Goal: Task Accomplishment & Management: Manage account settings

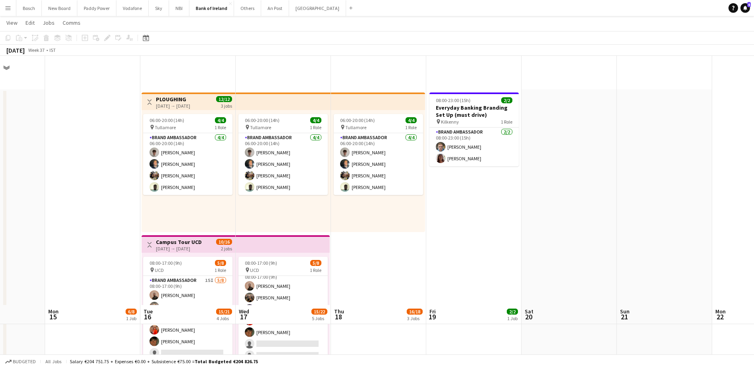
scroll to position [249, 0]
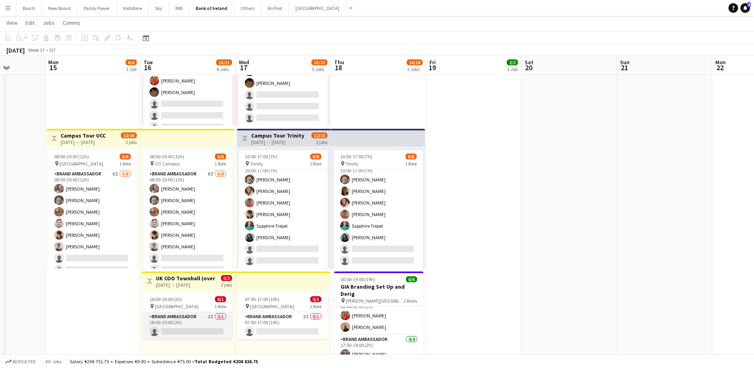
click at [173, 322] on app-card-role "Brand Ambassador 2I 0/1 18:00-20:00 (2h) single-neutral-actions" at bounding box center [187, 325] width 89 height 27
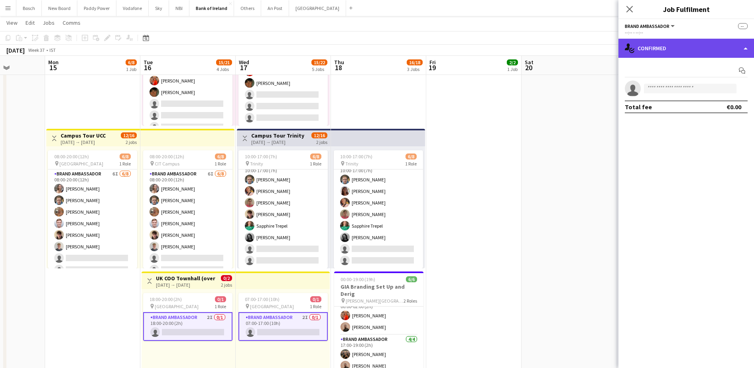
click at [680, 43] on div "single-neutral-actions-check-2 Confirmed" at bounding box center [687, 48] width 136 height 19
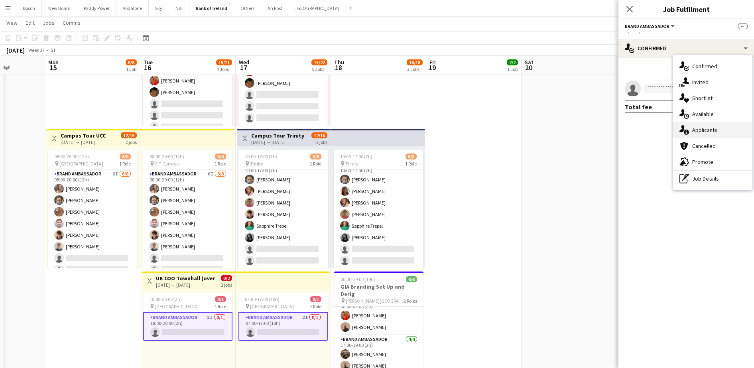
click at [716, 132] on div "single-neutral-actions-information Applicants" at bounding box center [712, 130] width 79 height 16
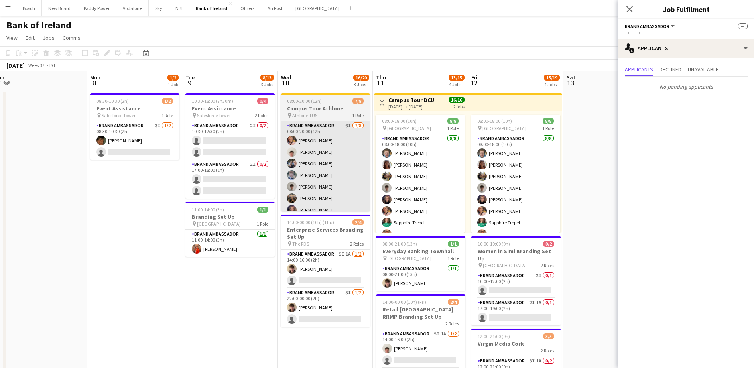
scroll to position [0, 198]
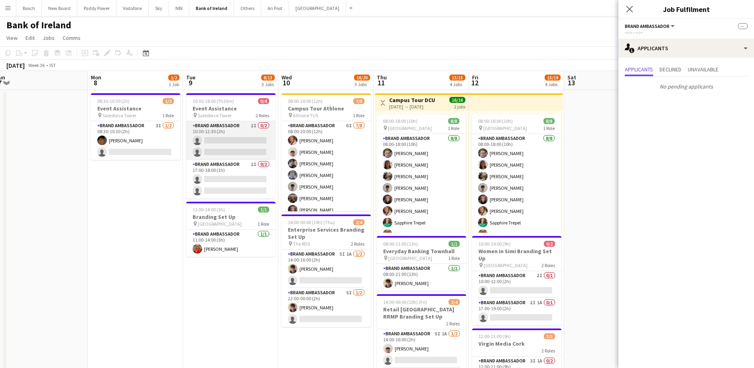
click at [246, 136] on app-card-role "Brand Ambassador 2I 0/2 10:30-12:30 (2h) single-neutral-actions single-neutral-…" at bounding box center [230, 140] width 89 height 39
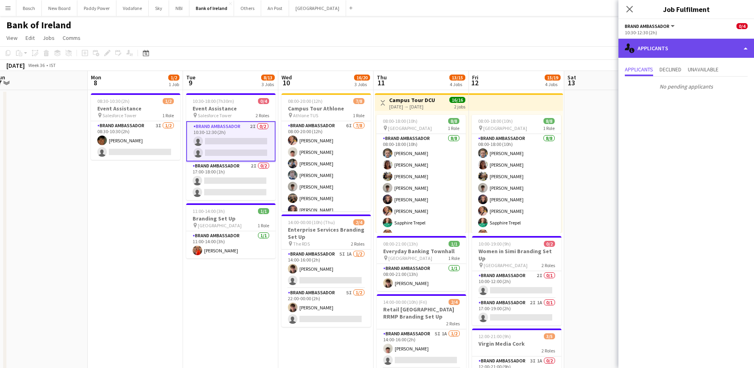
click at [661, 50] on div "single-neutral-actions-information Applicants" at bounding box center [687, 48] width 136 height 19
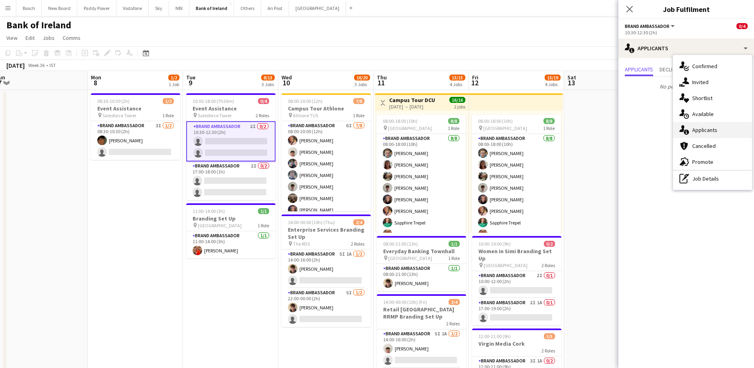
click at [710, 134] on div "single-neutral-actions-information Applicants" at bounding box center [712, 130] width 79 height 16
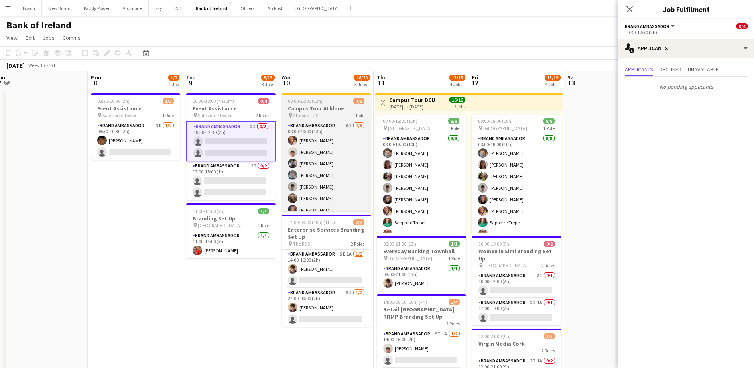
scroll to position [0, 257]
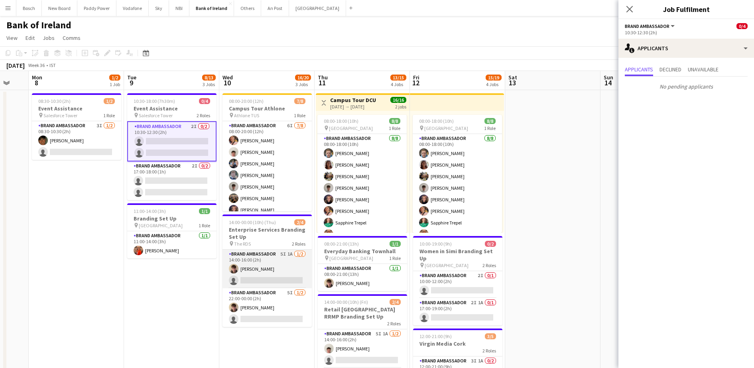
click at [280, 262] on app-card-role "Brand Ambassador 5I 1A [DATE] 14:00-16:00 (2h) [PERSON_NAME] single-neutral-act…" at bounding box center [267, 269] width 89 height 39
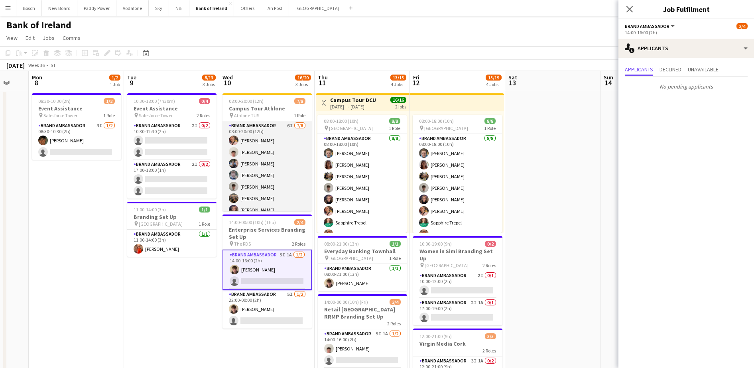
click at [270, 168] on app-card-role "Brand Ambassador 6I [DATE] 08:00-20:00 (12h) [PERSON_NAME] [PERSON_NAME] [PERSO…" at bounding box center [267, 175] width 89 height 108
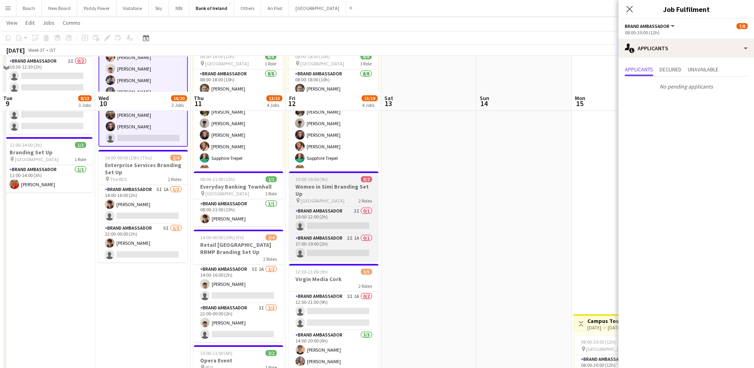
scroll to position [100, 0]
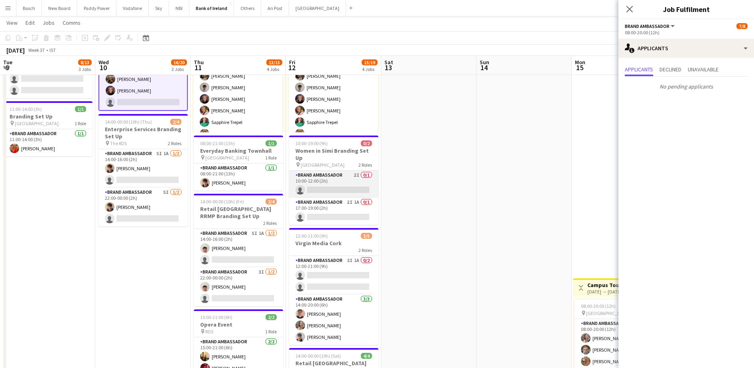
click at [331, 171] on app-card-role "Brand Ambassador 2I 0/1 10:00-12:00 (2h) single-neutral-actions" at bounding box center [333, 184] width 89 height 27
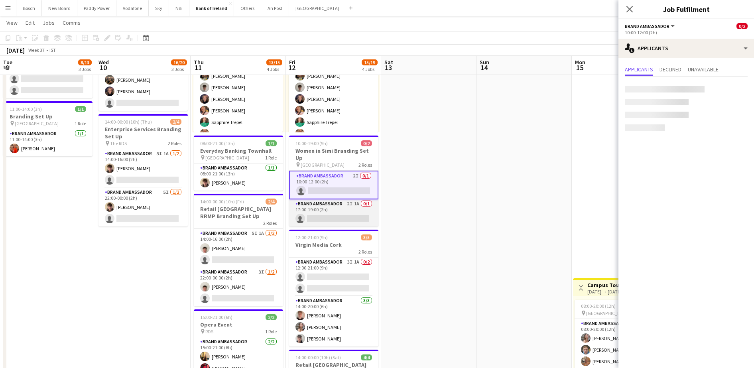
scroll to position [18, 0]
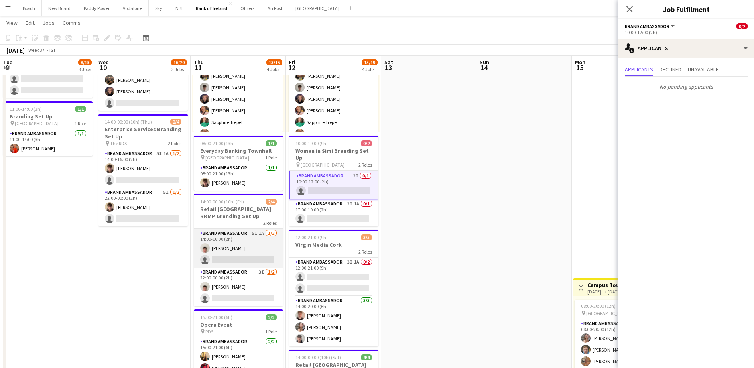
click at [255, 235] on app-card-role "Brand Ambassador 5I 1A [DATE] 14:00-16:00 (2h) [PERSON_NAME] single-neutral-act…" at bounding box center [238, 248] width 89 height 39
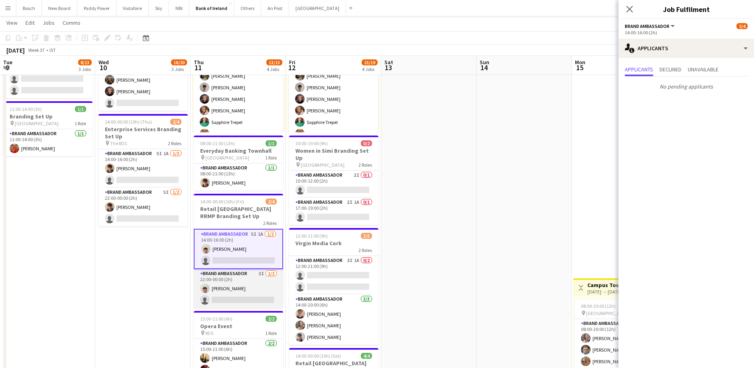
click at [253, 290] on app-card-role "Brand Ambassador 3I [DATE] 22:00-00:00 (2h) [PERSON_NAME] single-neutral-actions" at bounding box center [238, 288] width 89 height 39
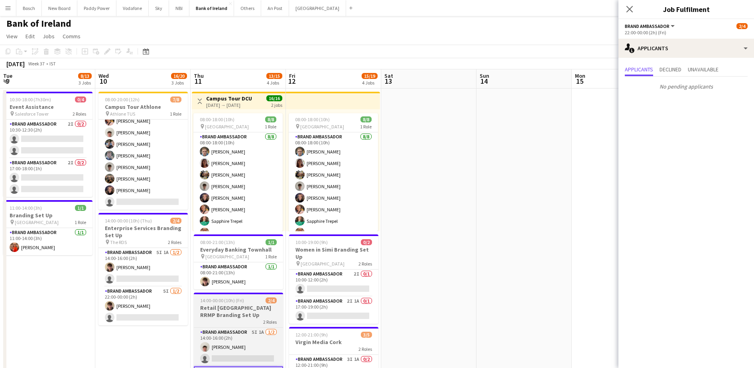
scroll to position [0, 0]
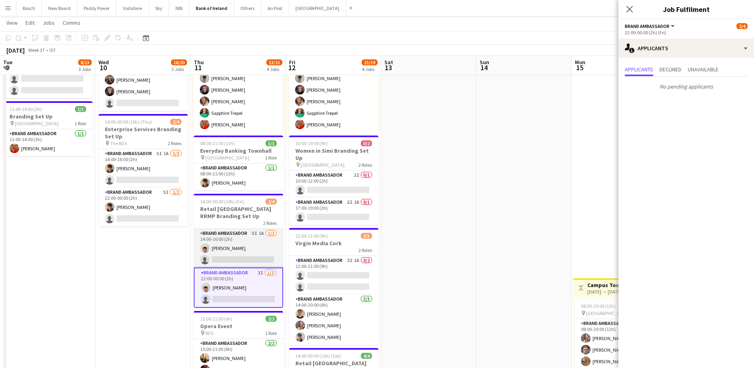
click at [245, 242] on app-card-role "Brand Ambassador 5I 1A [DATE] 14:00-16:00 (2h) [PERSON_NAME] single-neutral-act…" at bounding box center [238, 248] width 89 height 39
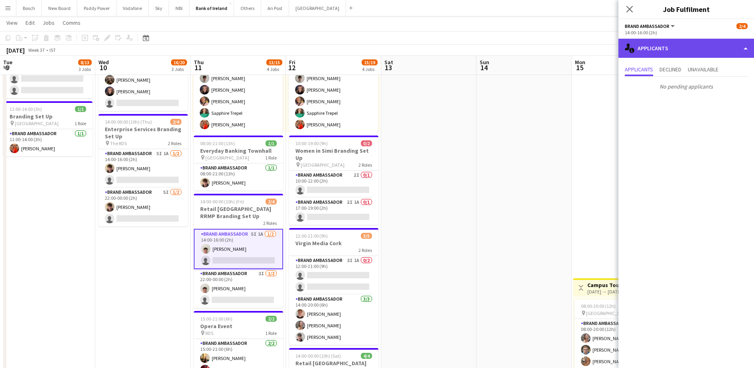
click at [670, 50] on div "single-neutral-actions-information Applicants" at bounding box center [687, 48] width 136 height 19
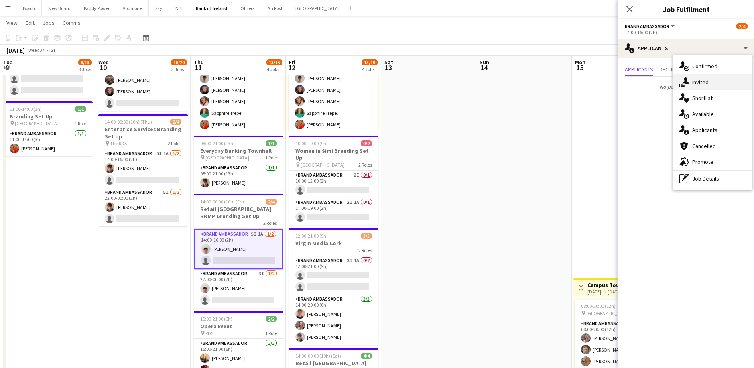
click at [716, 79] on div "single-neutral-actions-share-1 Invited" at bounding box center [712, 82] width 79 height 16
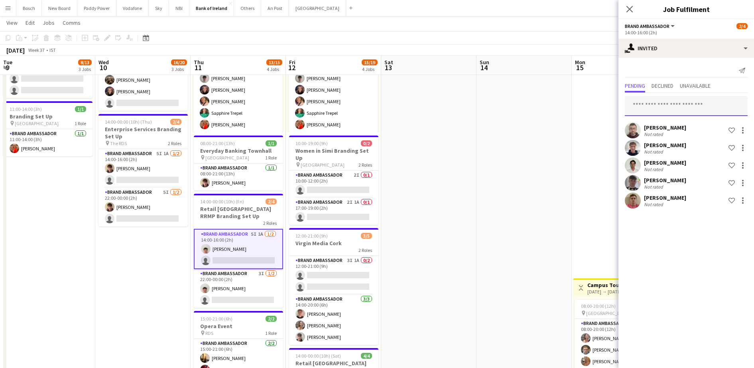
click at [690, 103] on input "text" at bounding box center [686, 106] width 123 height 20
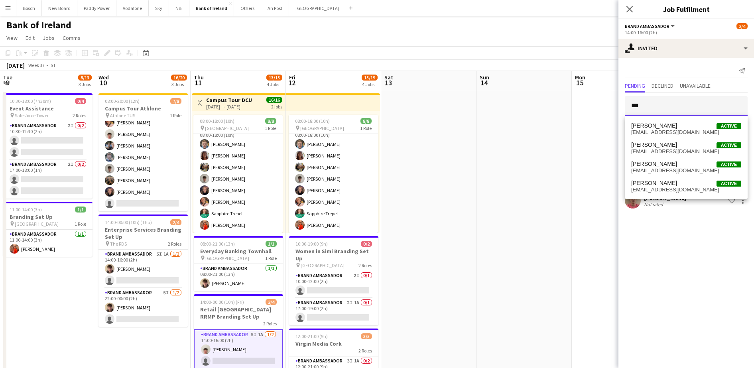
type input "***"
click at [327, 48] on app-toolbar "Copy Paste Paste Ctrl+V Paste with crew Ctrl+Shift+V Paste linked Job [GEOGRAPH…" at bounding box center [377, 53] width 754 height 14
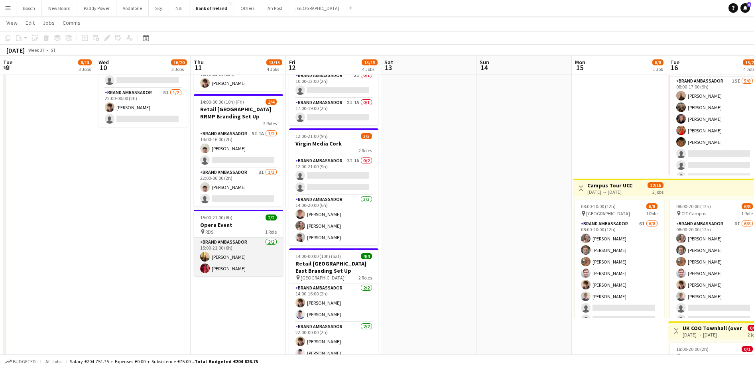
click at [238, 248] on app-card-role "Brand Ambassador [DATE] 15:00-21:00 (6h) [PERSON_NAME] [PERSON_NAME]" at bounding box center [238, 257] width 89 height 39
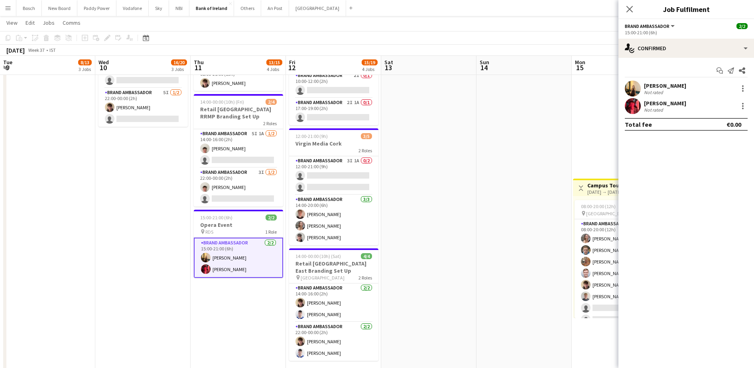
click at [647, 77] on div "Start chat Send notification Share" at bounding box center [686, 70] width 123 height 13
click at [650, 85] on div "[PERSON_NAME]" at bounding box center [665, 85] width 42 height 7
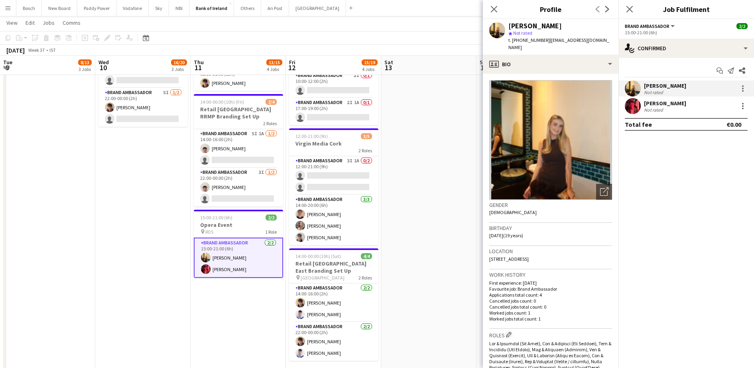
click at [663, 120] on div "Total fee €0.00" at bounding box center [686, 124] width 123 height 13
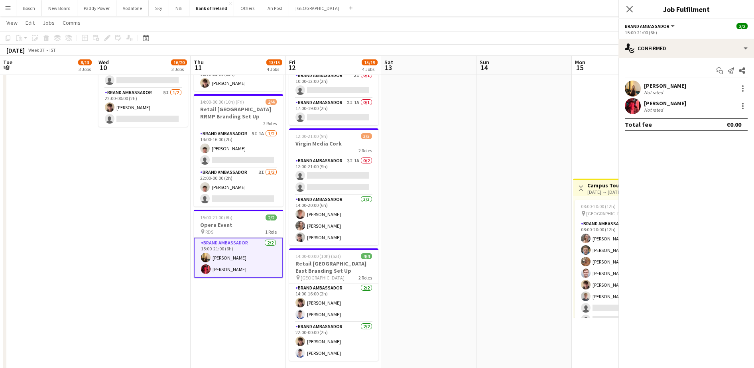
click at [664, 93] on div "Not rated" at bounding box center [654, 92] width 21 height 6
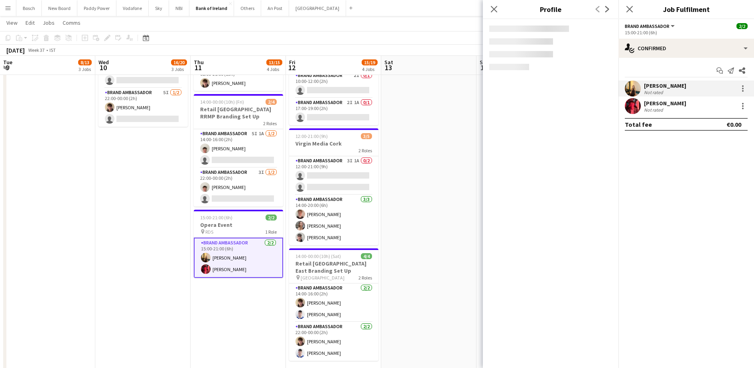
click at [665, 103] on div "[PERSON_NAME]" at bounding box center [665, 103] width 42 height 7
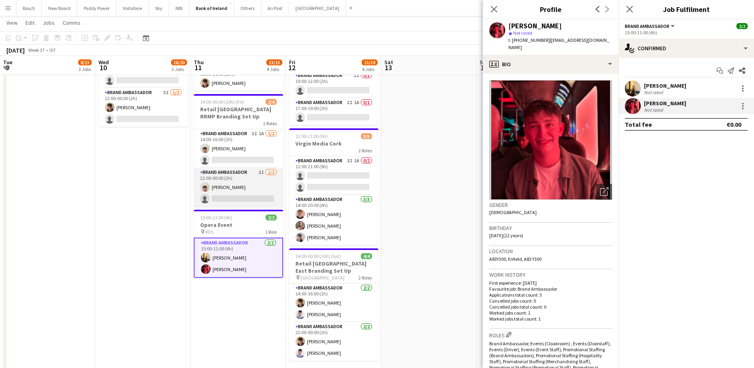
click at [239, 177] on app-card-role "Brand Ambassador 3I [DATE] 22:00-00:00 (2h) [PERSON_NAME] single-neutral-actions" at bounding box center [238, 187] width 89 height 39
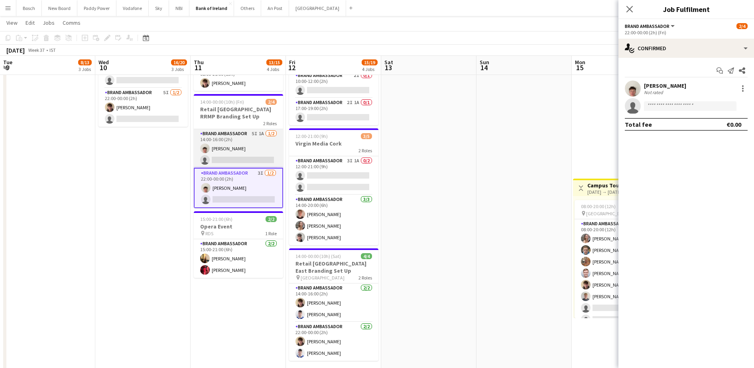
click at [243, 149] on app-card-role "Brand Ambassador 5I 1A [DATE] 14:00-16:00 (2h) [PERSON_NAME] single-neutral-act…" at bounding box center [238, 148] width 89 height 39
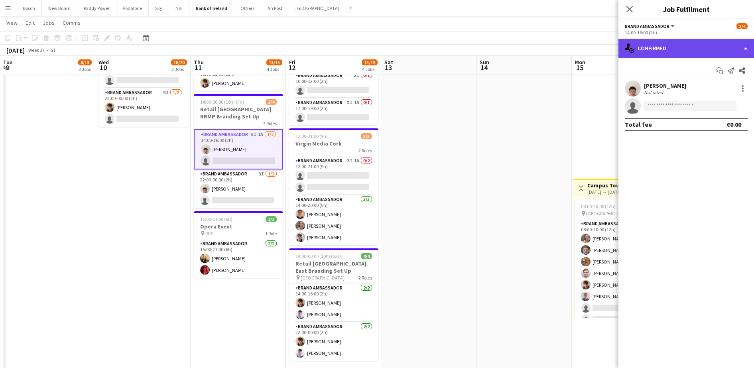
click at [669, 44] on div "single-neutral-actions-check-2 Confirmed" at bounding box center [687, 48] width 136 height 19
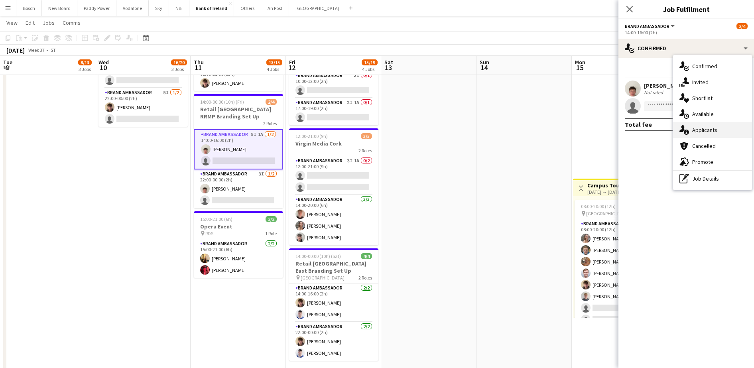
click at [708, 127] on div "single-neutral-actions-information Applicants" at bounding box center [712, 130] width 79 height 16
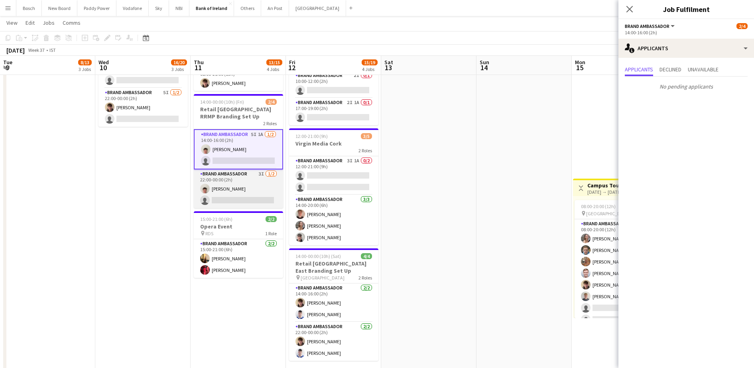
click at [263, 193] on app-card-role "Brand Ambassador 3I [DATE] 22:00-00:00 (2h) [PERSON_NAME] single-neutral-actions" at bounding box center [238, 189] width 89 height 39
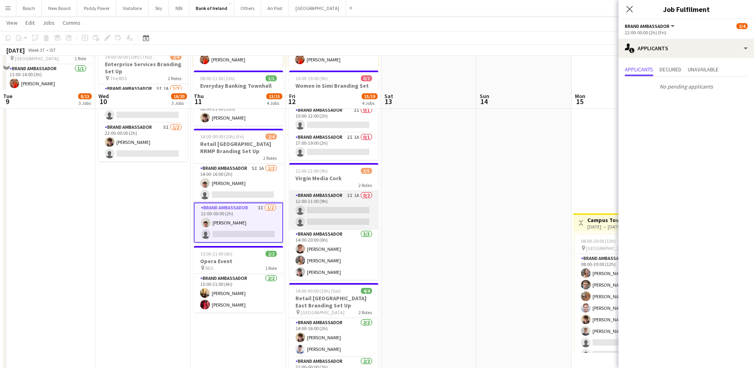
scroll to position [150, 0]
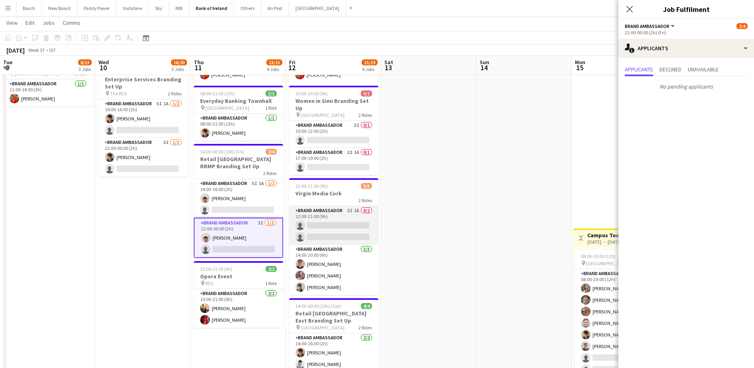
click at [343, 214] on app-card-role "Brand Ambassador 3I 1A 0/2 12:00-21:00 (9h) single-neutral-actions single-neutr…" at bounding box center [333, 225] width 89 height 39
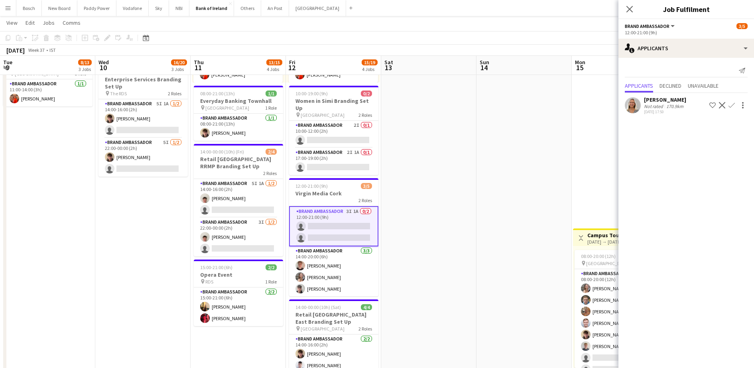
click at [332, 120] on div "Brand Ambassador 2I 0/1 10:00-12:00 (2h) single-neutral-actions Brand Ambassado…" at bounding box center [333, 147] width 89 height 55
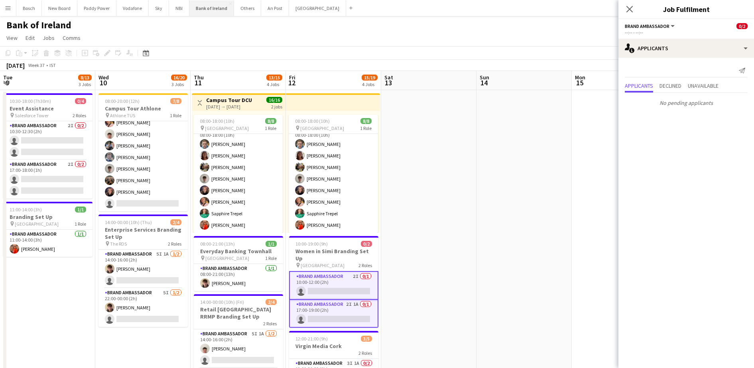
click at [232, 14] on button "Bank of Ireland Close" at bounding box center [211, 8] width 45 height 16
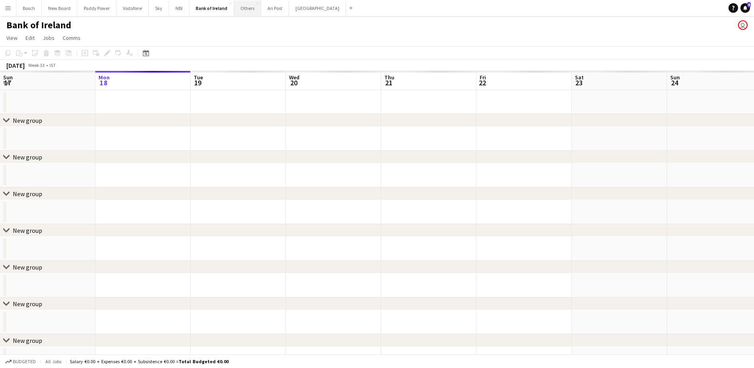
click at [244, 11] on button "Others Close" at bounding box center [247, 8] width 27 height 16
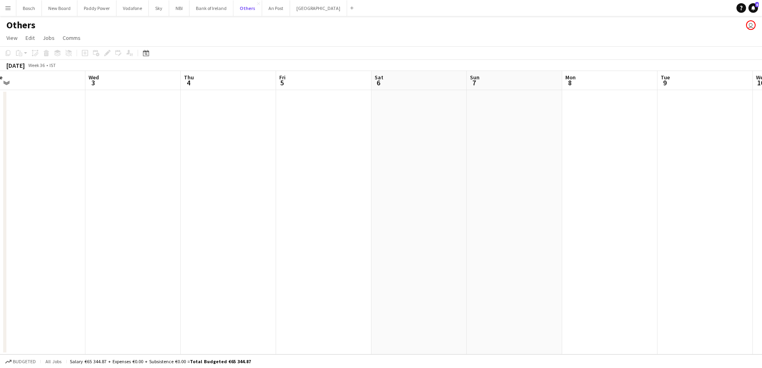
scroll to position [0, 297]
click at [88, 12] on button "Paddy Power Close" at bounding box center [96, 8] width 39 height 16
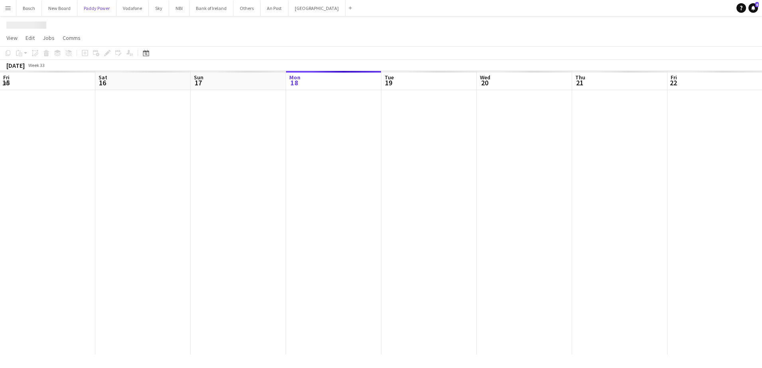
scroll to position [0, 191]
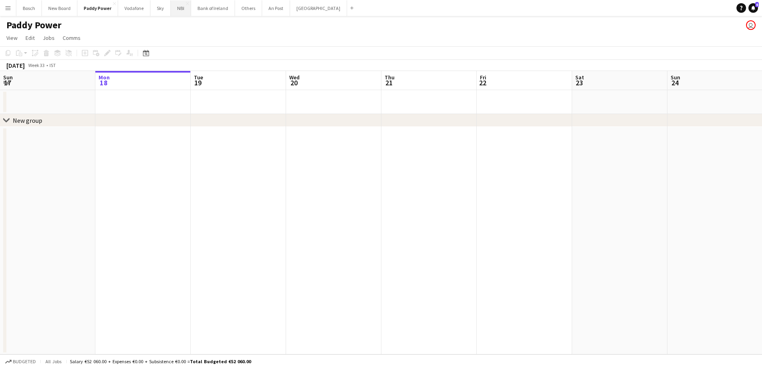
click at [174, 14] on button "NBI Close" at bounding box center [181, 8] width 20 height 16
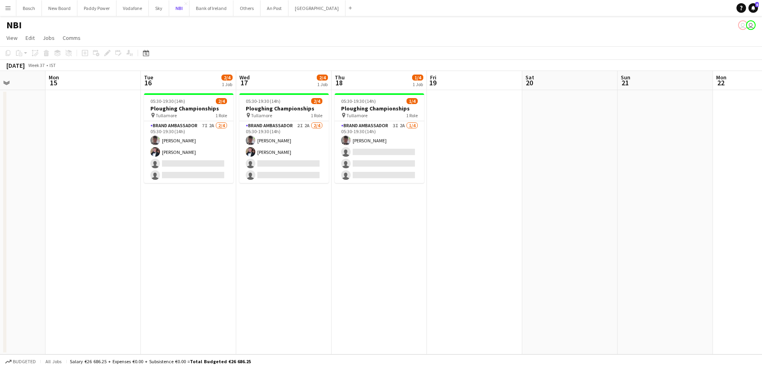
scroll to position [0, 241]
click at [221, 116] on span "1 Role" at bounding box center [221, 115] width 12 height 6
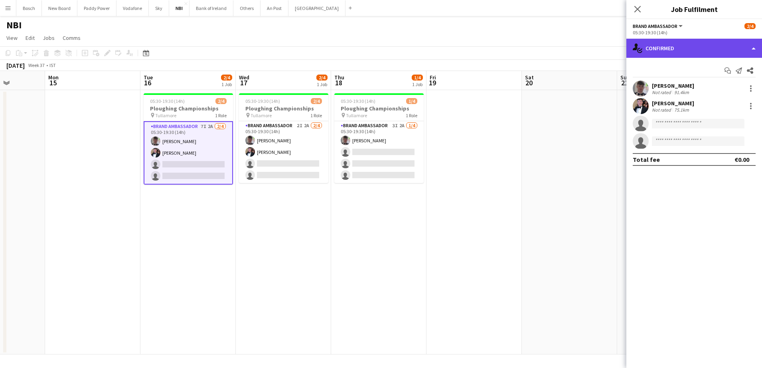
click at [734, 39] on div "single-neutral-actions-check-2 Confirmed" at bounding box center [694, 48] width 136 height 19
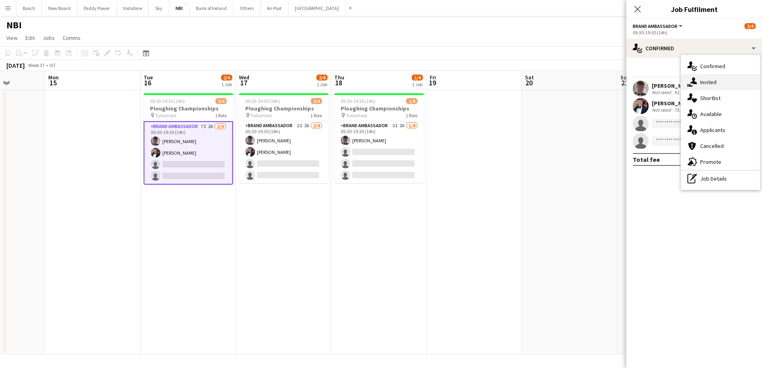
click at [725, 77] on div "single-neutral-actions-share-1 Invited" at bounding box center [720, 82] width 79 height 16
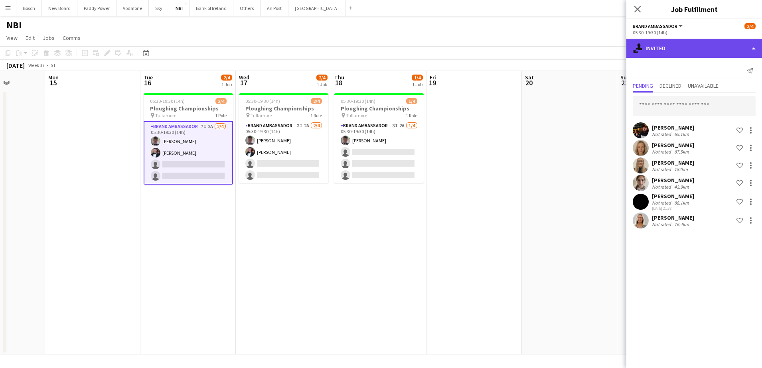
click at [679, 49] on div "single-neutral-actions-share-1 Invited" at bounding box center [694, 48] width 136 height 19
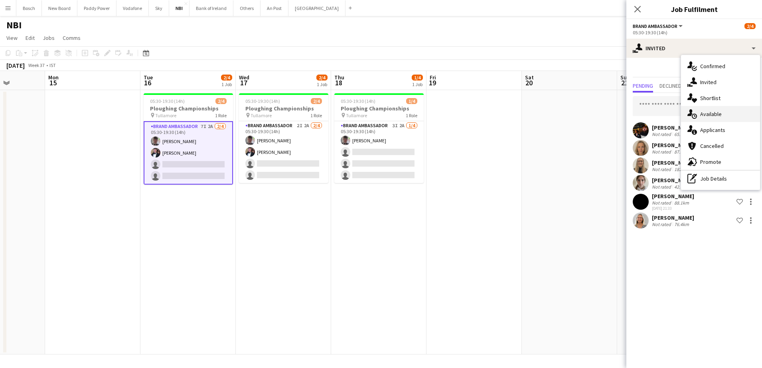
click at [708, 116] on div "single-neutral-actions-upload Available" at bounding box center [720, 114] width 79 height 16
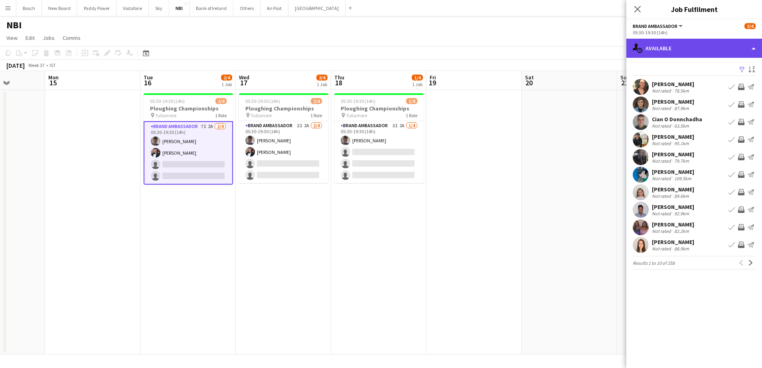
click at [683, 49] on div "single-neutral-actions-upload Available" at bounding box center [694, 48] width 136 height 19
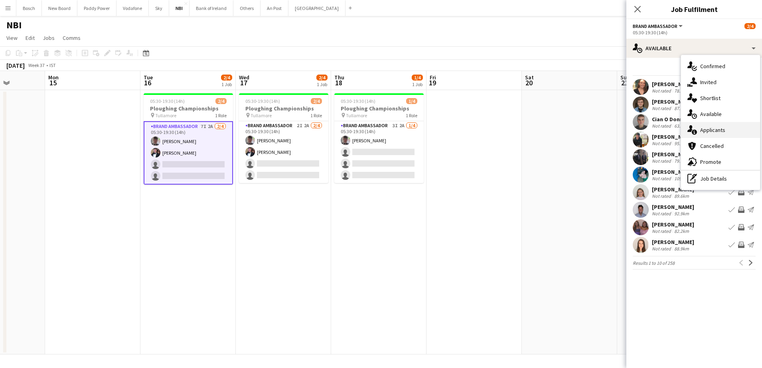
click at [715, 124] on div "single-neutral-actions-information Applicants" at bounding box center [720, 130] width 79 height 16
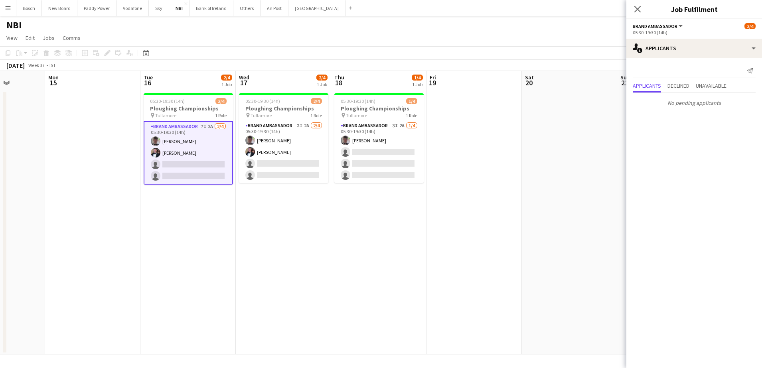
click at [685, 58] on div "Send notification Applicants Declined Unavailable No pending applicants" at bounding box center [694, 87] width 136 height 58
click at [263, 37] on app-page-menu "View Day view expanded Day view collapsed Month view Date picker Jump to [DATE]…" at bounding box center [381, 38] width 762 height 15
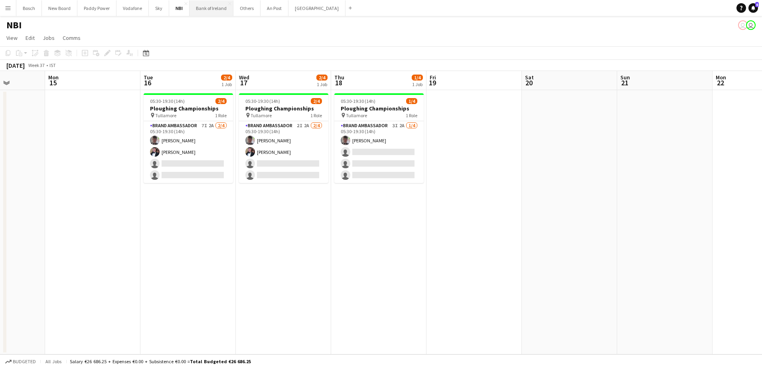
click at [214, 12] on button "Bank of Ireland Close" at bounding box center [211, 8] width 44 height 16
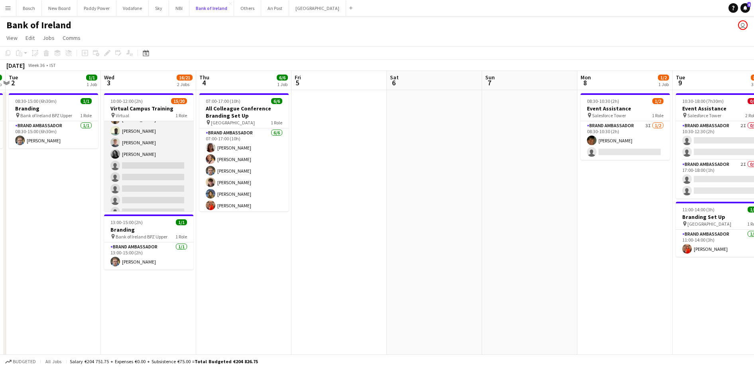
scroll to position [150, 0]
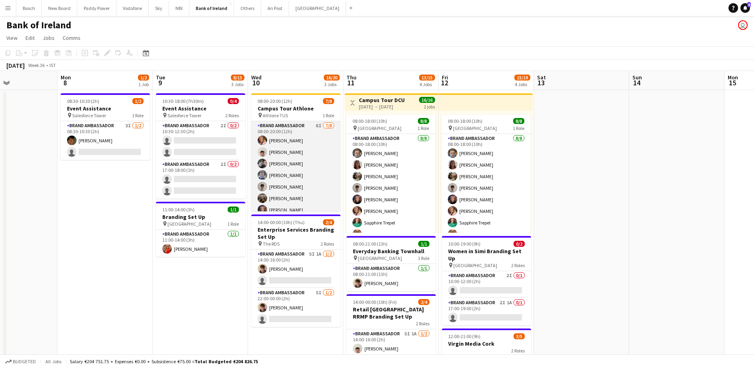
click at [341, 175] on app-card-role "Brand Ambassador 6I [DATE] 08:00-20:00 (12h) [PERSON_NAME] [PERSON_NAME] [PERSO…" at bounding box center [295, 175] width 89 height 108
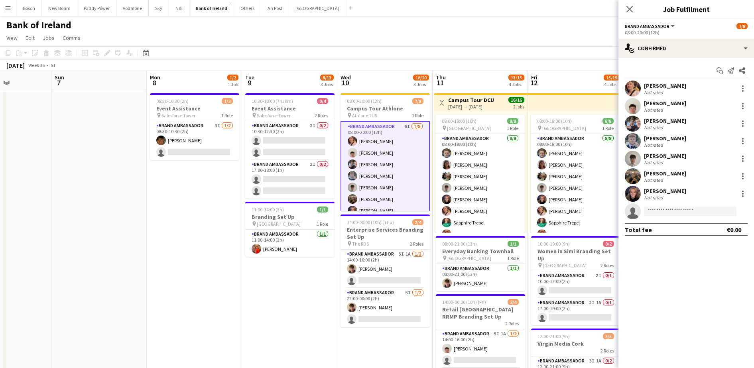
scroll to position [20, 0]
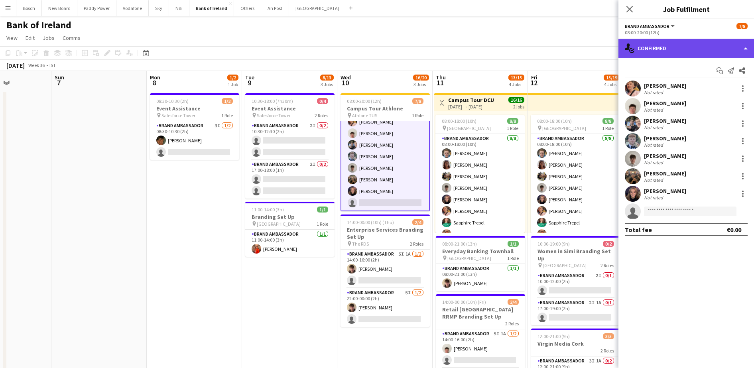
click at [654, 45] on div "single-neutral-actions-check-2 Confirmed" at bounding box center [687, 48] width 136 height 19
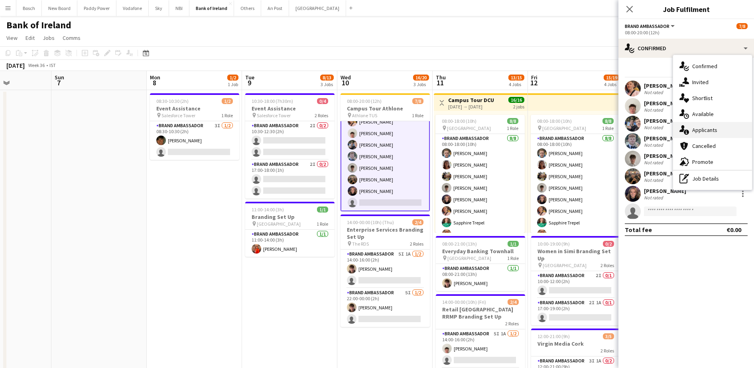
click at [696, 126] on div "single-neutral-actions-information Applicants" at bounding box center [712, 130] width 79 height 16
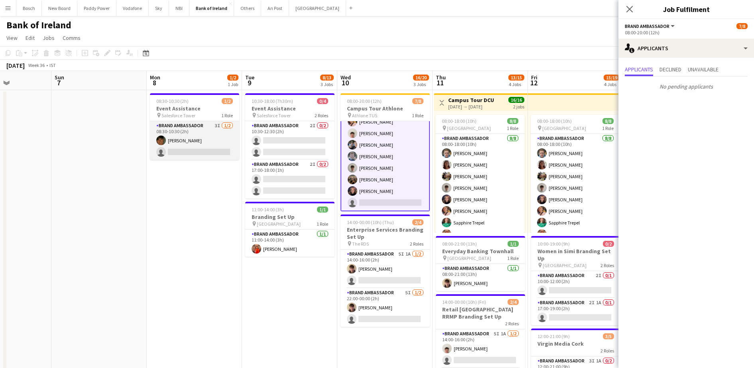
click at [200, 152] on app-card-role "Brand Ambassador 3I [DATE] 08:30-10:30 (2h) [PERSON_NAME] single-neutral-actions" at bounding box center [194, 140] width 89 height 39
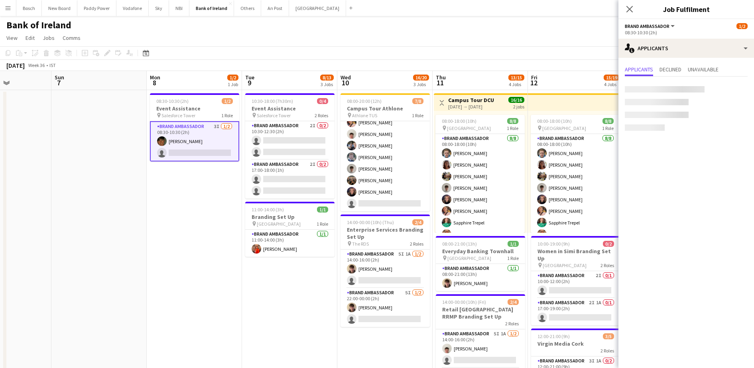
scroll to position [18, 0]
click at [328, 128] on app-card-role "Brand Ambassador 2I 0/2 10:30-12:30 (2h) single-neutral-actions single-neutral-…" at bounding box center [289, 140] width 89 height 39
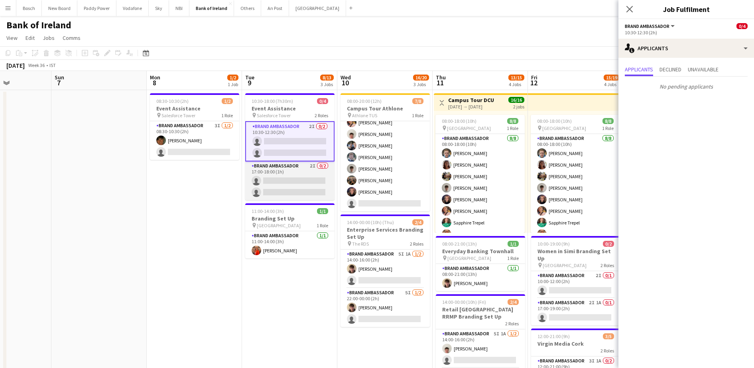
click at [293, 168] on app-card-role "Brand Ambassador 2I 0/2 17:00-18:00 (1h) single-neutral-actions single-neutral-…" at bounding box center [289, 181] width 89 height 39
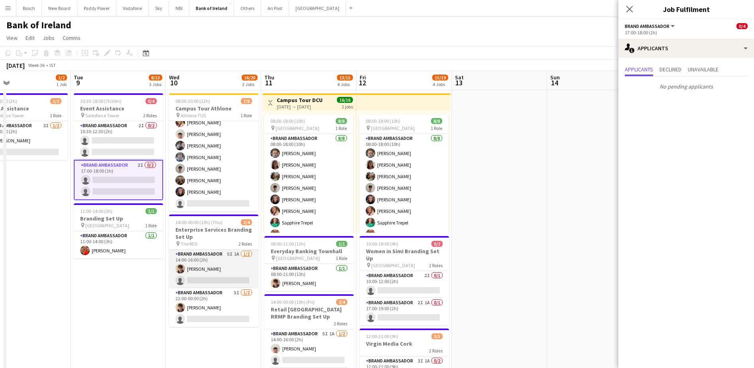
click at [227, 268] on app-card-role "Brand Ambassador 5I 1A [DATE] 14:00-16:00 (2h) [PERSON_NAME] single-neutral-act…" at bounding box center [213, 269] width 89 height 39
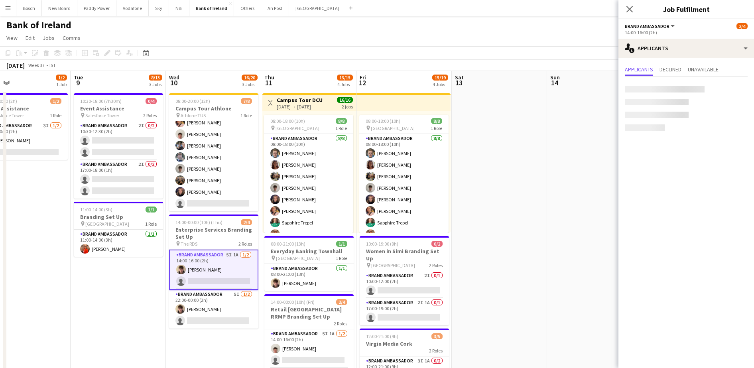
scroll to position [0, 215]
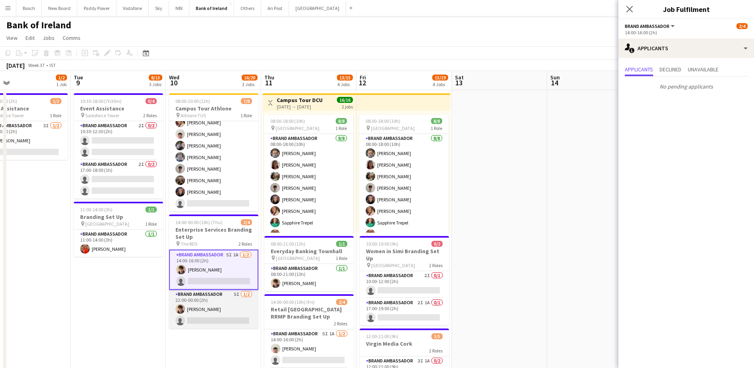
click at [233, 321] on app-card-role "Brand Ambassador 5I [DATE] 22:00-00:00 (2h) [PERSON_NAME] single-neutral-actions" at bounding box center [213, 309] width 89 height 39
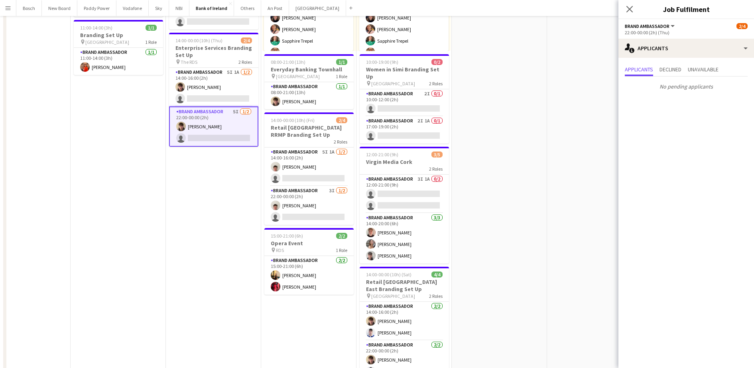
scroll to position [0, 0]
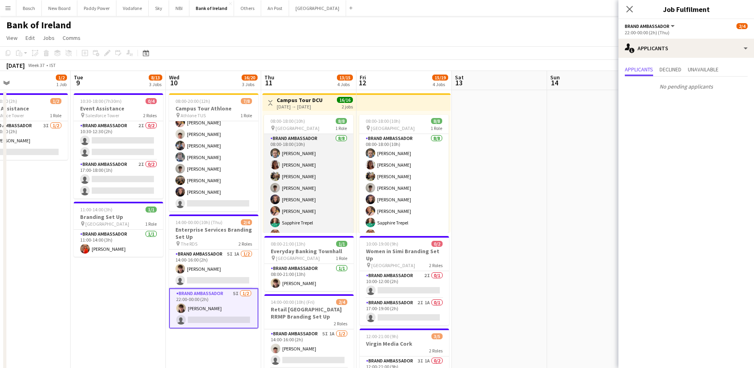
click at [321, 155] on app-card-role "Brand Ambassador [DATE] 08:00-18:00 (10h) [PERSON_NAME] [PERSON_NAME] [PERSON_N…" at bounding box center [308, 188] width 89 height 108
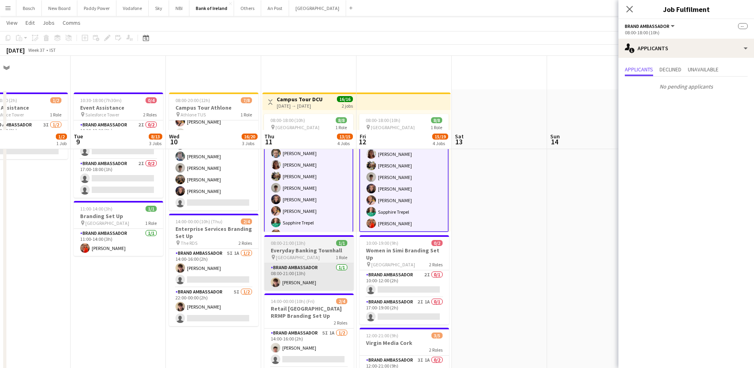
scroll to position [100, 0]
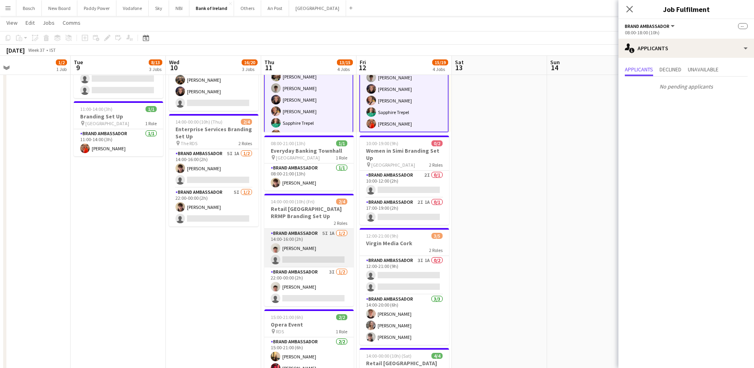
click at [313, 253] on app-card-role "Brand Ambassador 5I 1A [DATE] 14:00-16:00 (2h) [PERSON_NAME] single-neutral-act…" at bounding box center [308, 248] width 89 height 39
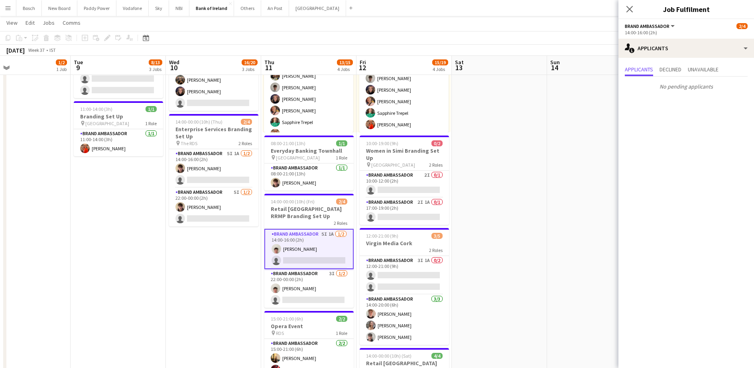
scroll to position [9, 0]
click at [319, 283] on app-card-role "Brand Ambassador 3I [DATE] 22:00-00:00 (2h) [PERSON_NAME] single-neutral-actions" at bounding box center [308, 288] width 89 height 39
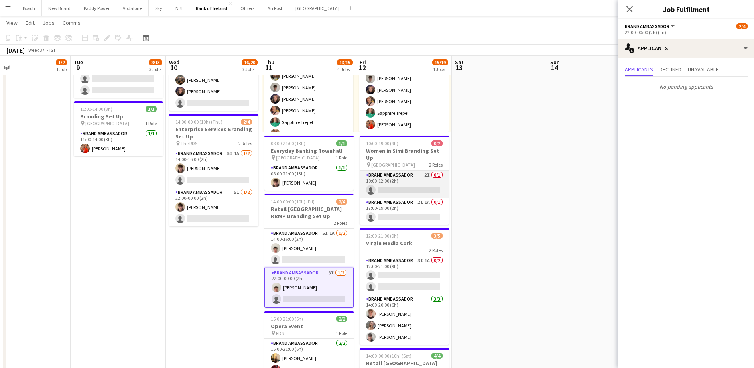
click at [411, 187] on app-card-role "Brand Ambassador 2I 0/1 10:00-12:00 (2h) single-neutral-actions" at bounding box center [404, 184] width 89 height 27
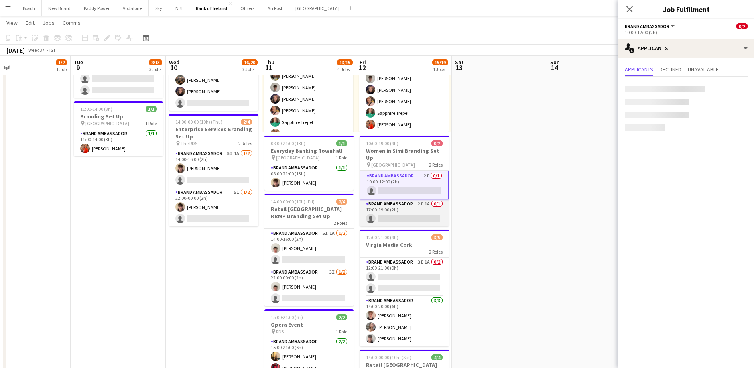
click at [405, 219] on app-card-role "Brand Ambassador 2I 1A 0/1 17:00-19:00 (2h) single-neutral-actions" at bounding box center [404, 212] width 89 height 27
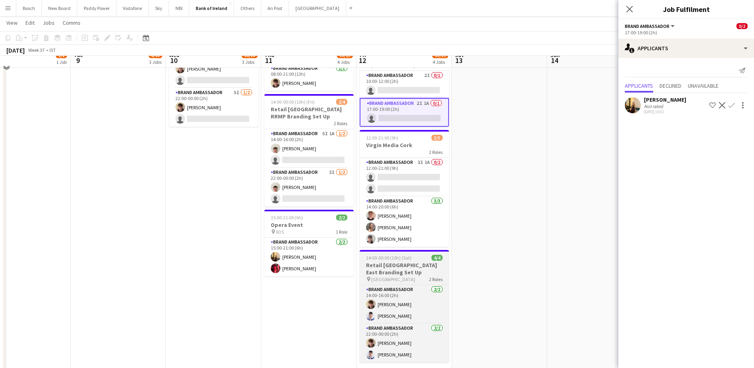
scroll to position [150, 0]
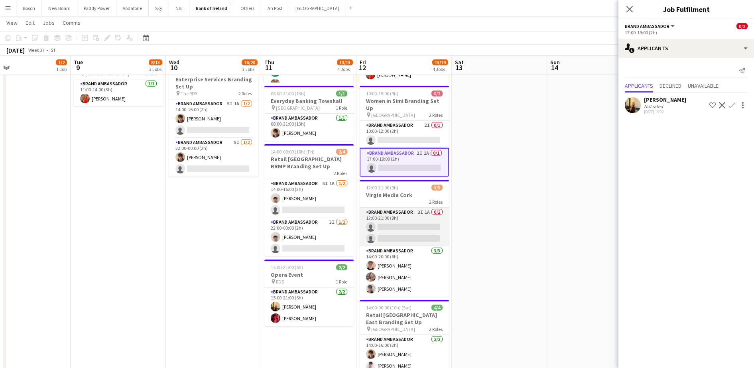
click at [406, 222] on app-card-role "Brand Ambassador 3I 1A 0/2 12:00-21:00 (9h) single-neutral-actions single-neutr…" at bounding box center [404, 227] width 89 height 39
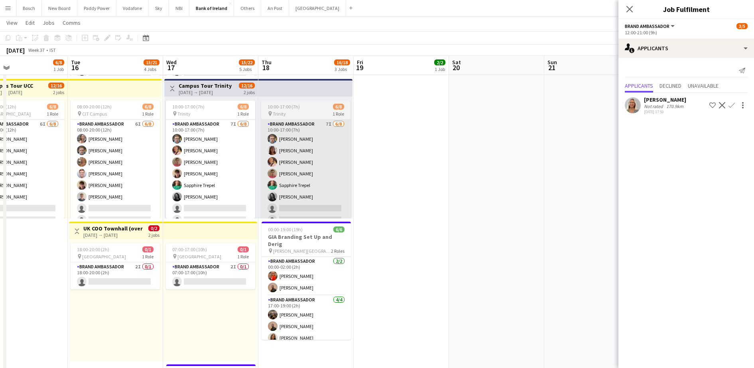
scroll to position [0, 252]
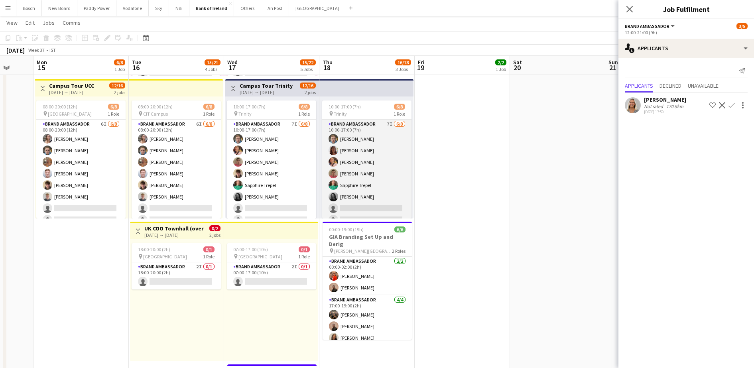
click at [345, 190] on app-card-role "Brand Ambassador 7I [DATE] 10:00-17:00 (7h) [PERSON_NAME] [PERSON_NAME] [PERSON…" at bounding box center [366, 174] width 89 height 108
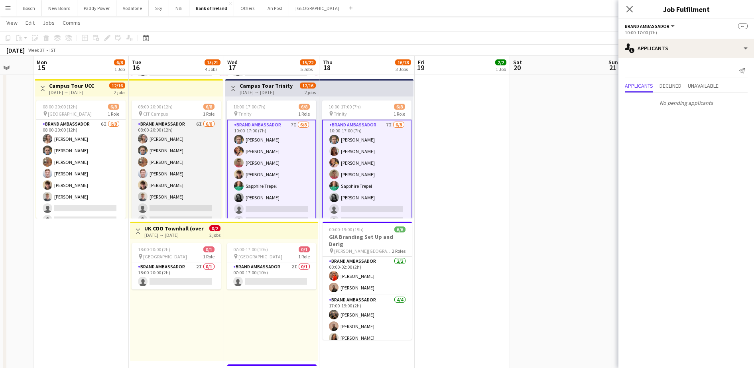
click at [208, 179] on app-card-role "Brand Ambassador 6I [DATE] 08:00-20:00 (12h) [PERSON_NAME] [PERSON_NAME] [PERSO…" at bounding box center [176, 174] width 89 height 108
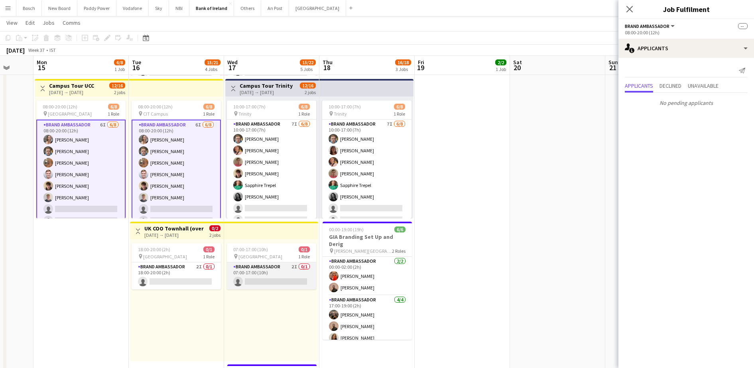
click at [244, 271] on app-card-role "Brand Ambassador 2I 0/1 07:00-17:00 (10h) single-neutral-actions" at bounding box center [271, 275] width 89 height 27
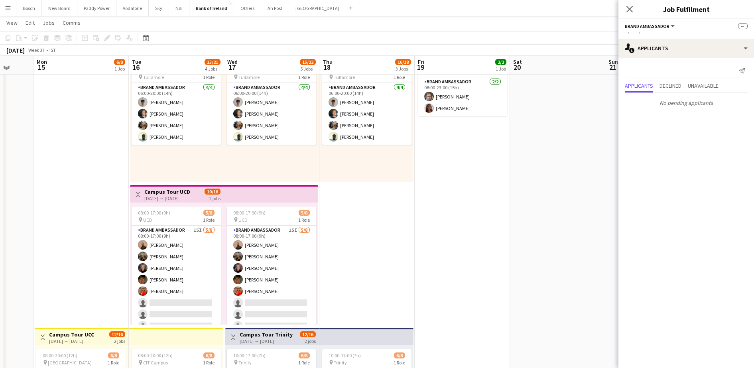
scroll to position [50, 0]
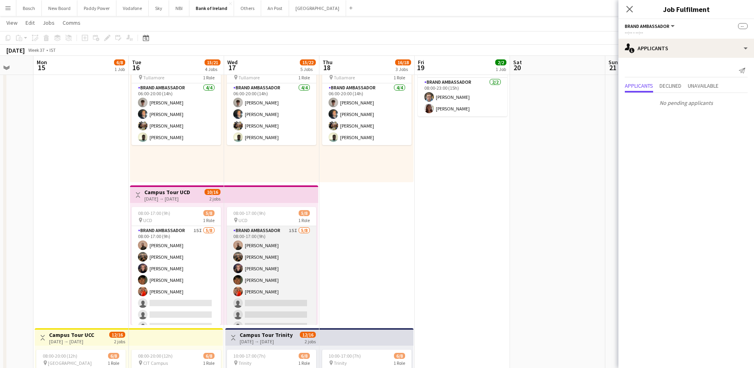
click at [266, 249] on app-card-role "Brand Ambassador 15I [DATE] 08:00-17:00 (9h) [PERSON_NAME] [PERSON_NAME] [PERSO…" at bounding box center [271, 280] width 89 height 108
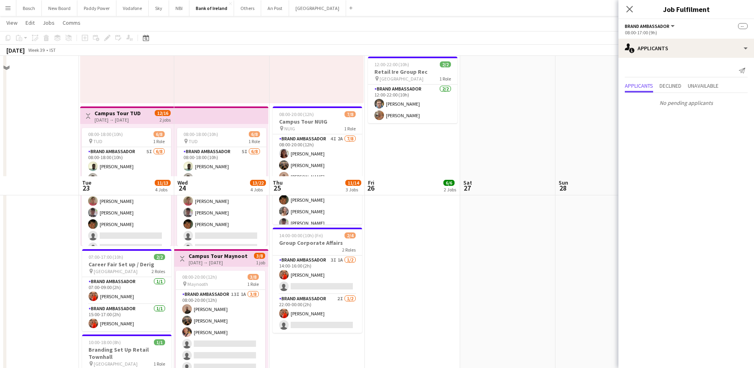
scroll to position [249, 0]
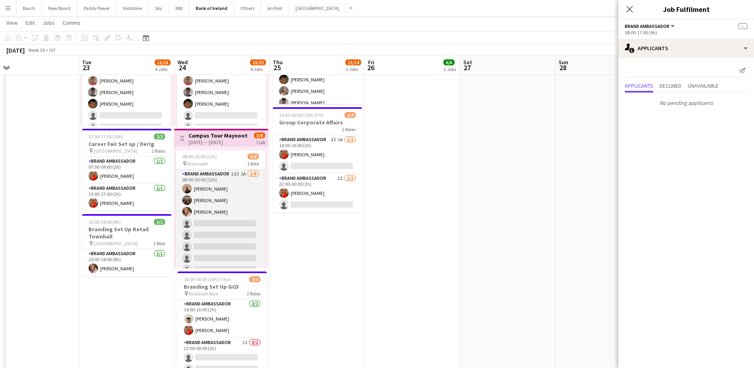
click at [237, 227] on app-card-role "Brand Ambassador 13I 1A [DATE] 08:00-20:00 (12h) [PERSON_NAME] [PERSON_NAME] [P…" at bounding box center [220, 224] width 89 height 108
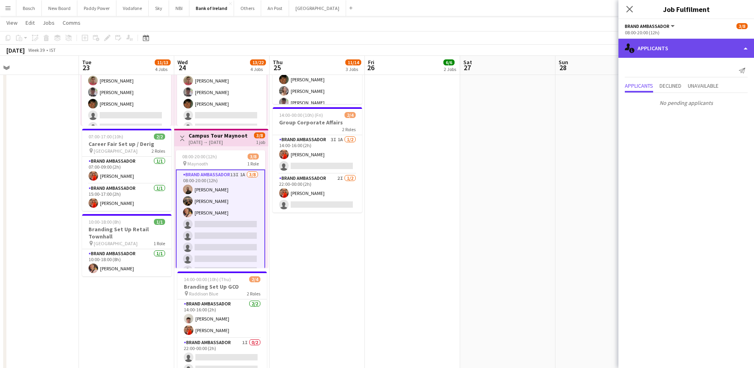
click at [678, 39] on div "single-neutral-actions-information Applicants" at bounding box center [687, 48] width 136 height 19
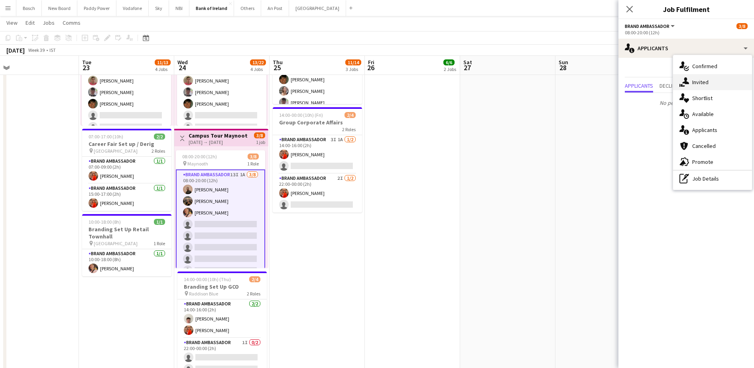
click at [700, 80] on div "single-neutral-actions-share-1 Invited" at bounding box center [712, 82] width 79 height 16
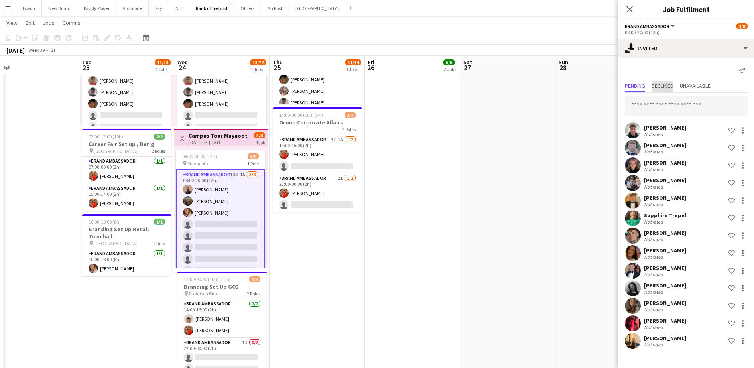
click at [667, 86] on span "Declined" at bounding box center [663, 86] width 22 height 6
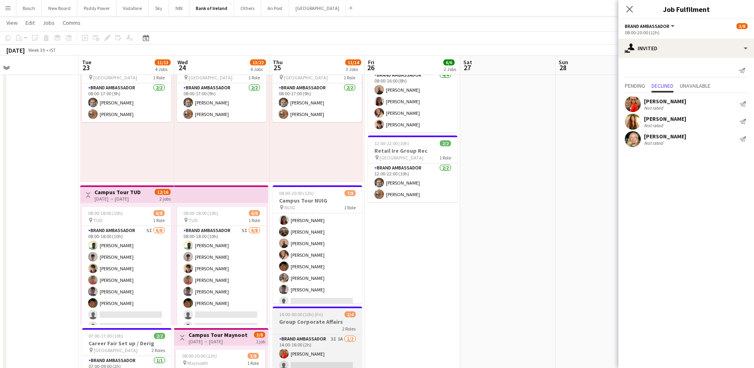
scroll to position [18, 0]
click at [316, 353] on app-card-role "Brand Ambassador 3I 1A [DATE] 14:00-16:00 (2h) [PERSON_NAME] single-neutral-act…" at bounding box center [317, 354] width 89 height 39
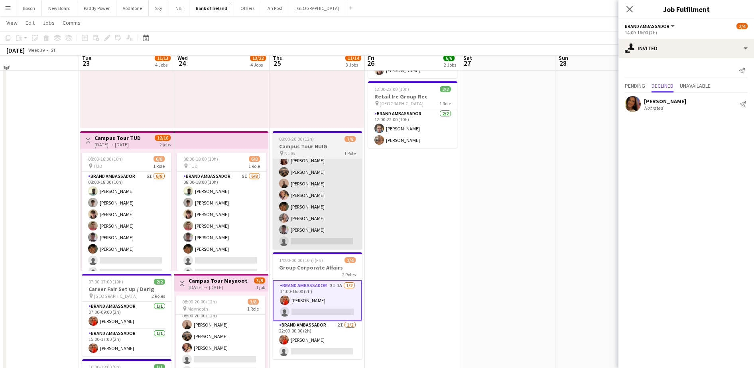
scroll to position [100, 0]
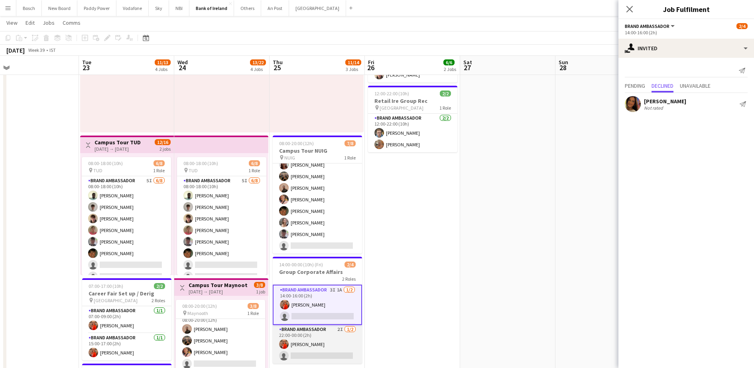
click at [328, 339] on app-card-role "Brand Ambassador 2I [DATE] 22:00-00:00 (2h) [PERSON_NAME] single-neutral-actions" at bounding box center [317, 344] width 89 height 39
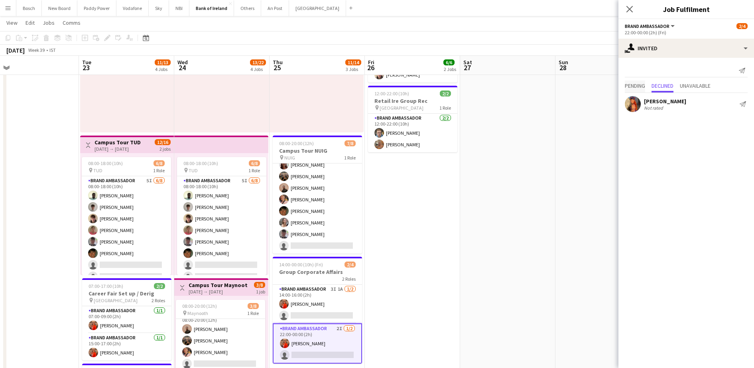
click at [639, 85] on span "Pending" at bounding box center [635, 86] width 20 height 6
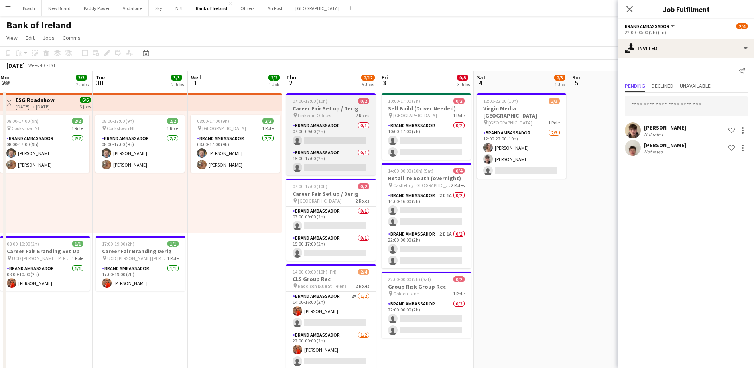
scroll to position [0, 289]
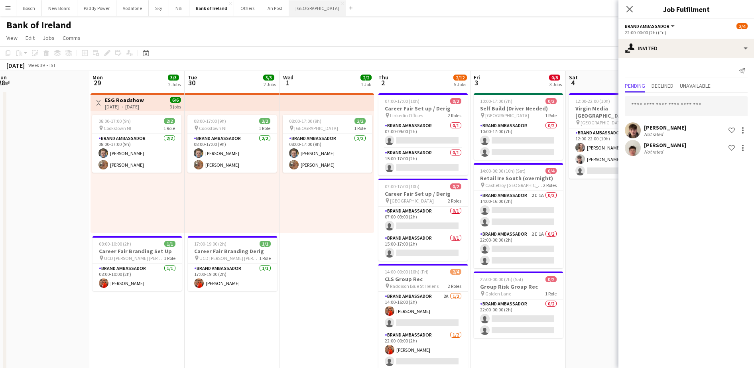
click at [293, 12] on button "[GEOGRAPHIC_DATA] Close" at bounding box center [317, 8] width 57 height 16
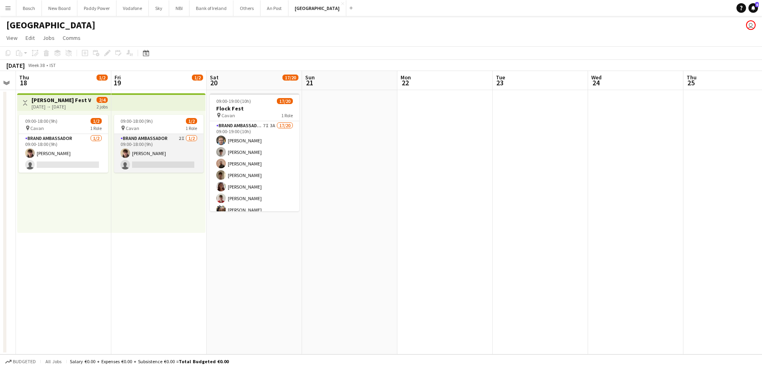
click at [154, 147] on app-card-role "Brand Ambassador 2I [DATE] 09:00-18:00 (9h) [PERSON_NAME] single-neutral-actions" at bounding box center [158, 153] width 89 height 39
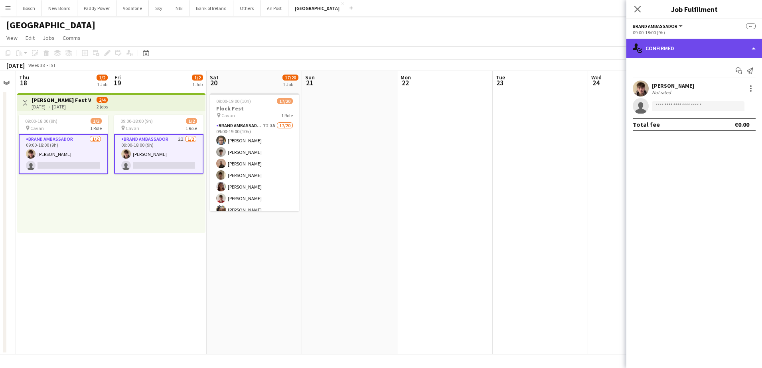
click at [652, 45] on div "single-neutral-actions-check-2 Confirmed" at bounding box center [694, 48] width 136 height 19
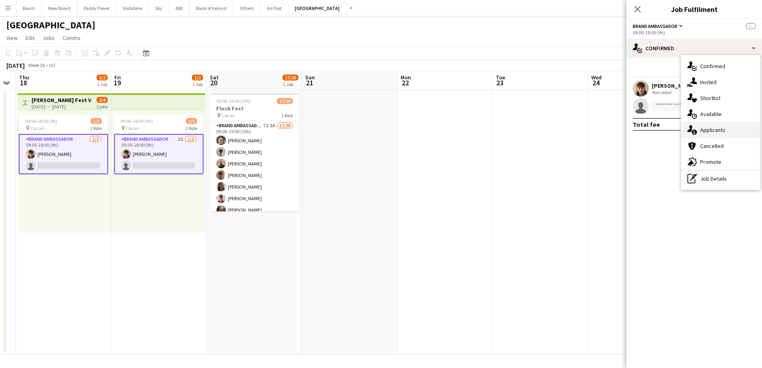
click at [699, 126] on div "single-neutral-actions-information Applicants" at bounding box center [720, 130] width 79 height 16
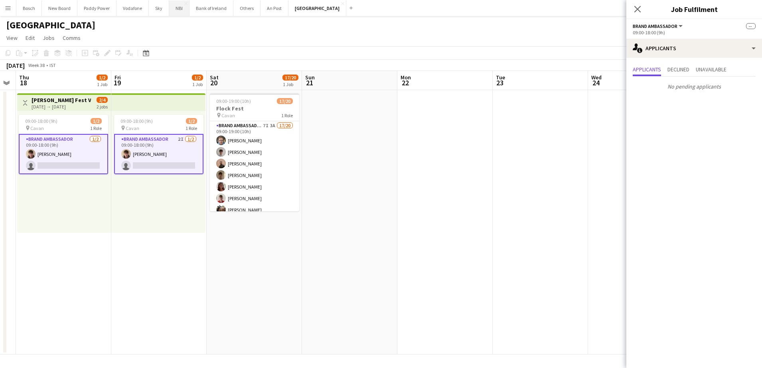
click at [183, 7] on button "NBI Close" at bounding box center [179, 8] width 20 height 16
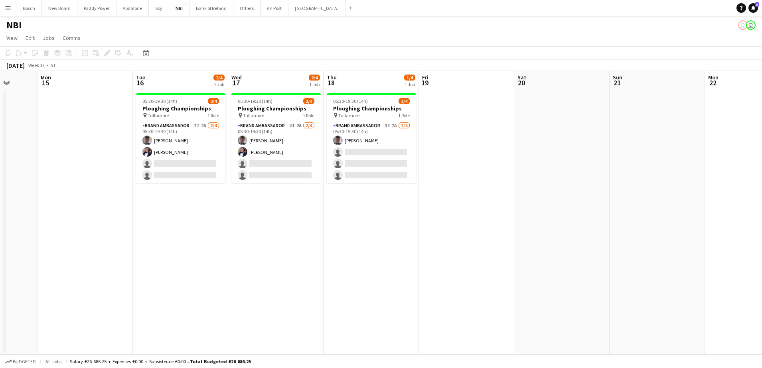
click at [128, 155] on app-date-cell at bounding box center [84, 222] width 95 height 264
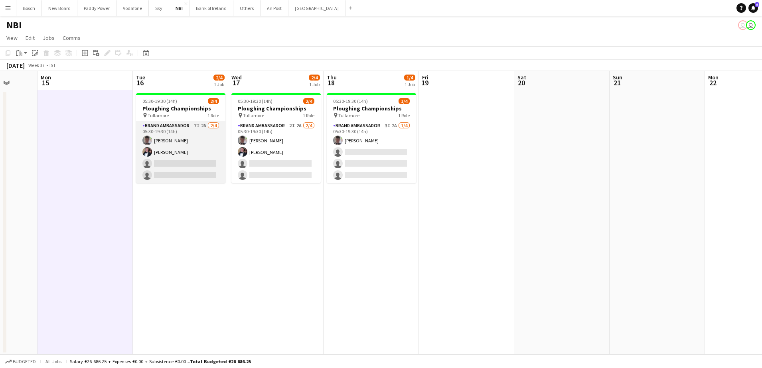
click at [152, 154] on app-card-role "Brand Ambassador 7I 2A [DATE] 05:30-19:30 (14h) [PERSON_NAME] [PERSON_NAME] sin…" at bounding box center [180, 152] width 89 height 62
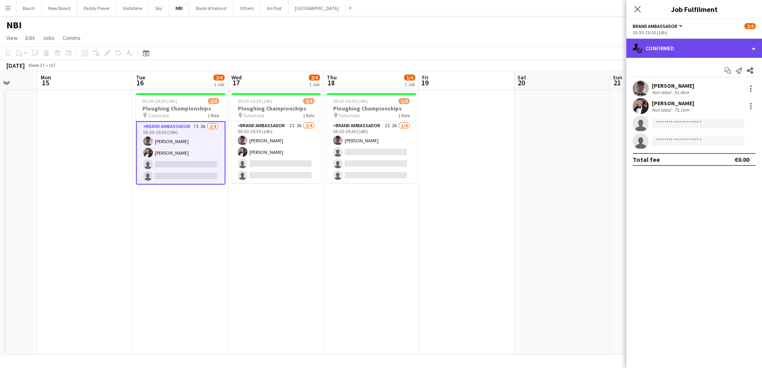
click at [661, 41] on div "single-neutral-actions-check-2 Confirmed" at bounding box center [694, 48] width 136 height 19
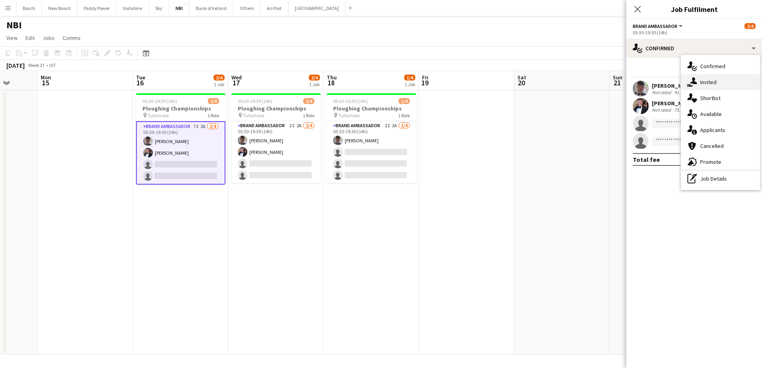
click at [707, 87] on div "single-neutral-actions-share-1 Invited" at bounding box center [720, 82] width 79 height 16
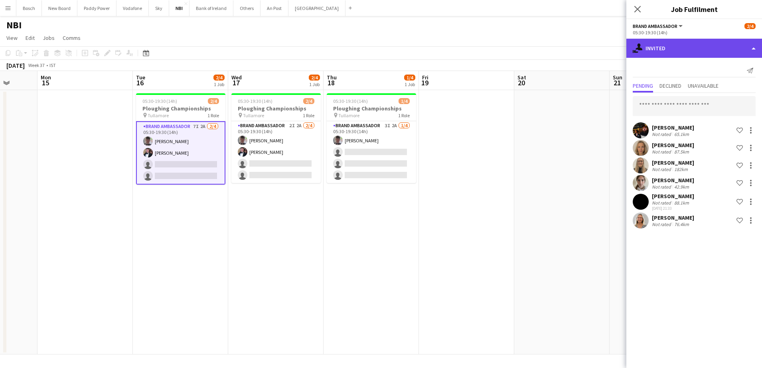
click at [691, 53] on div "single-neutral-actions-share-1 Invited" at bounding box center [694, 48] width 136 height 19
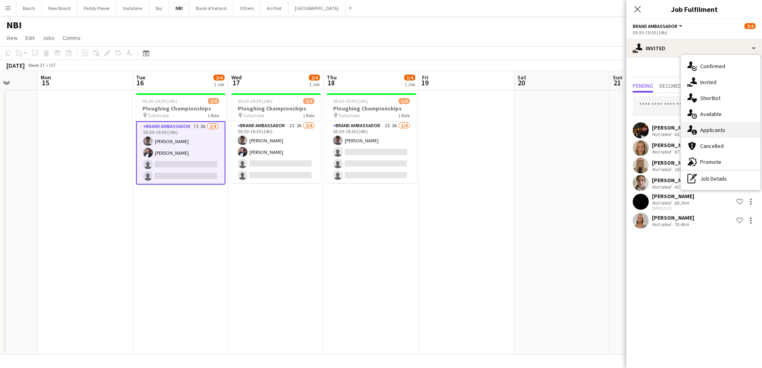
click at [713, 130] on div "single-neutral-actions-information Applicants" at bounding box center [720, 130] width 79 height 16
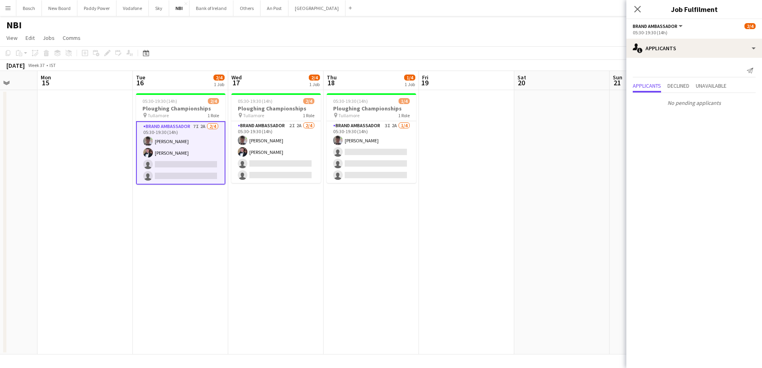
click at [512, 59] on app-toolbar "Copy Paste Paste Ctrl+V Paste with crew Ctrl+Shift+V Paste linked Job [GEOGRAPH…" at bounding box center [381, 53] width 762 height 14
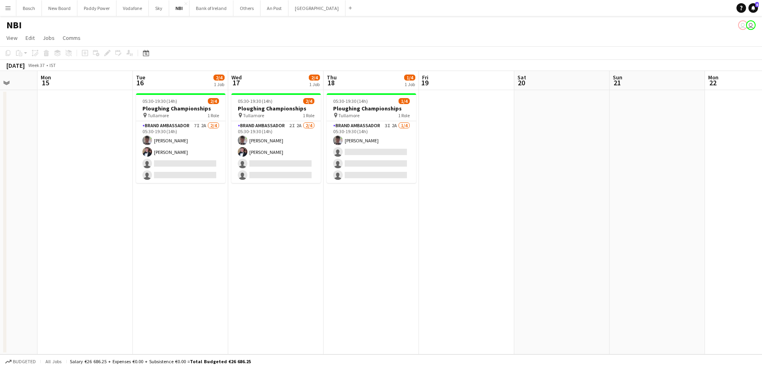
click at [490, 138] on app-date-cell at bounding box center [466, 222] width 95 height 264
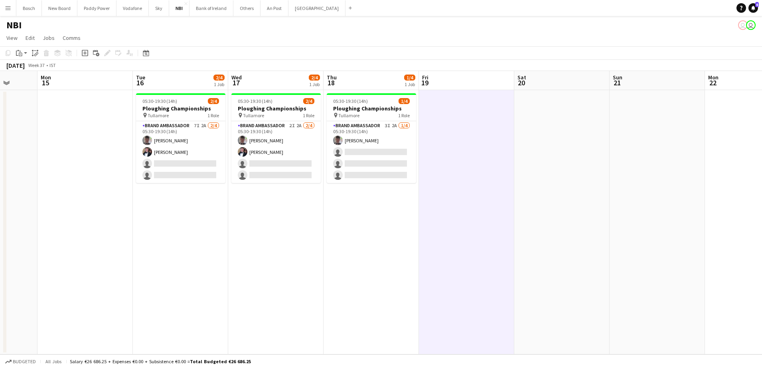
click at [496, 74] on app-board-header-date "Fri 19" at bounding box center [466, 80] width 95 height 19
click at [497, 55] on app-toolbar "Copy Paste Paste Ctrl+V Paste with crew Ctrl+Shift+V Paste linked Job [GEOGRAPH…" at bounding box center [381, 53] width 762 height 14
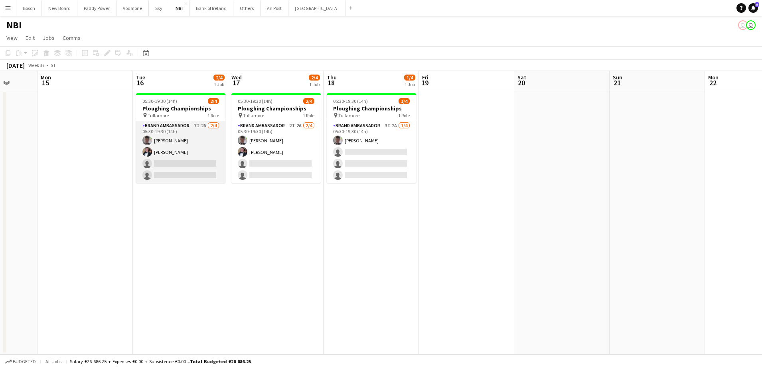
click at [186, 166] on app-card-role "Brand Ambassador 7I 2A [DATE] 05:30-19:30 (14h) [PERSON_NAME] [PERSON_NAME] sin…" at bounding box center [180, 152] width 89 height 62
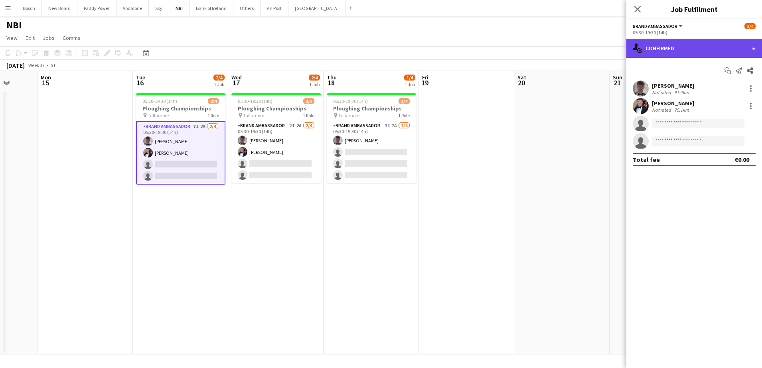
click at [661, 52] on div "single-neutral-actions-check-2 Confirmed" at bounding box center [694, 48] width 136 height 19
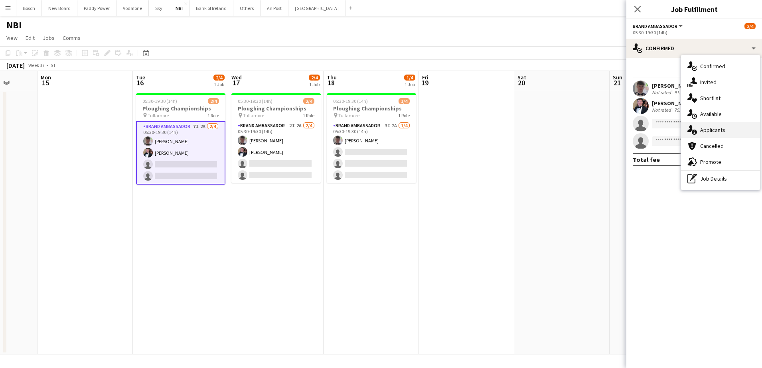
click at [722, 126] on div "single-neutral-actions-information Applicants" at bounding box center [720, 130] width 79 height 16
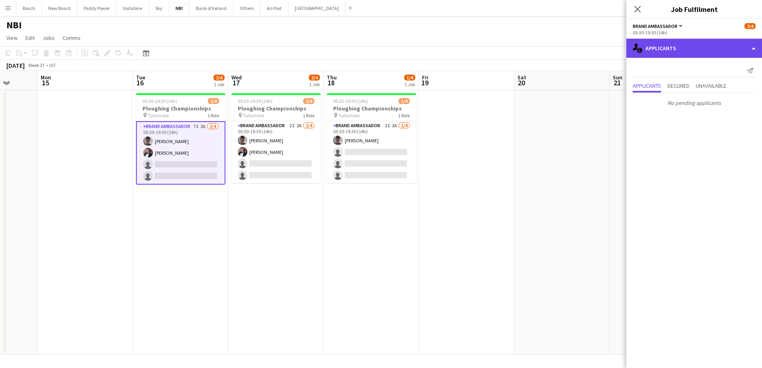
click at [680, 46] on div "single-neutral-actions-information Applicants" at bounding box center [694, 48] width 136 height 19
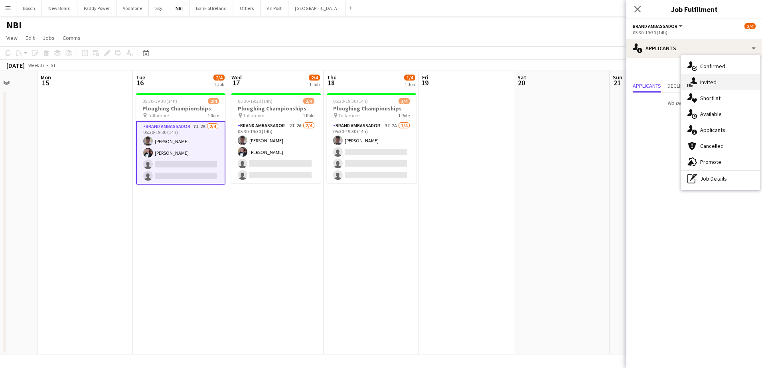
click at [722, 79] on div "single-neutral-actions-share-1 Invited" at bounding box center [720, 82] width 79 height 16
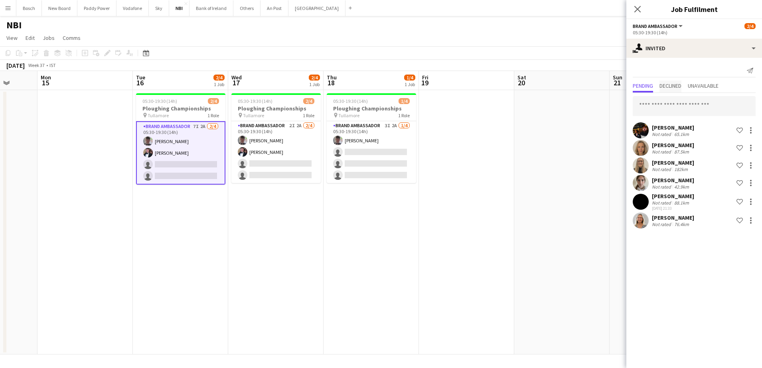
click at [680, 87] on span "Declined" at bounding box center [670, 86] width 22 height 6
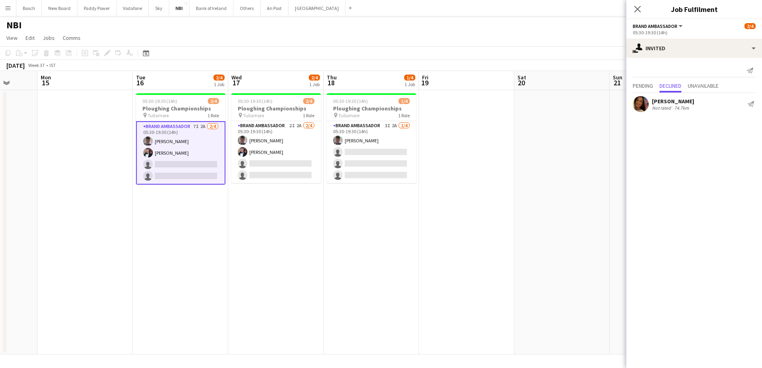
click at [464, 45] on app-page-menu "View Day view expanded Day view collapsed Month view Date picker Jump to [DATE]…" at bounding box center [381, 38] width 762 height 15
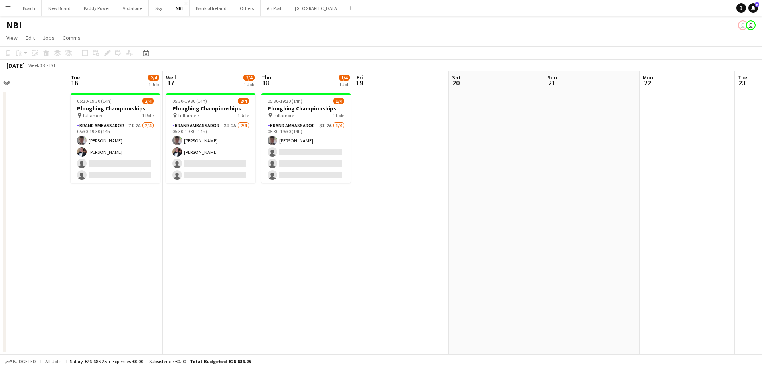
scroll to position [0, 217]
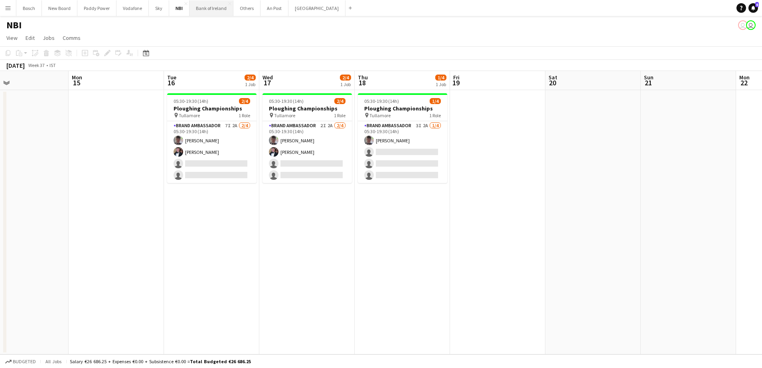
click at [200, 9] on button "Bank of Ireland Close" at bounding box center [211, 8] width 44 height 16
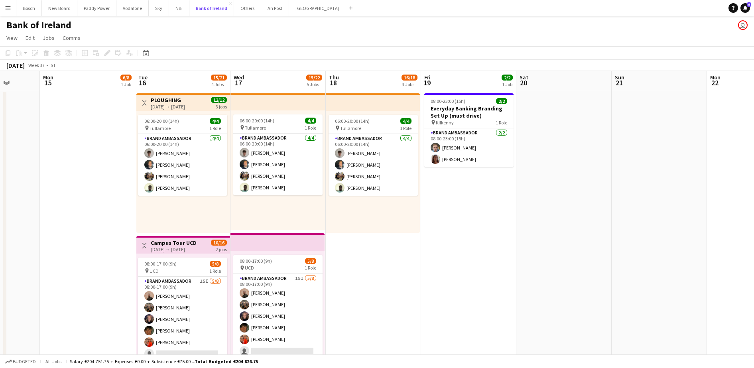
scroll to position [0, 279]
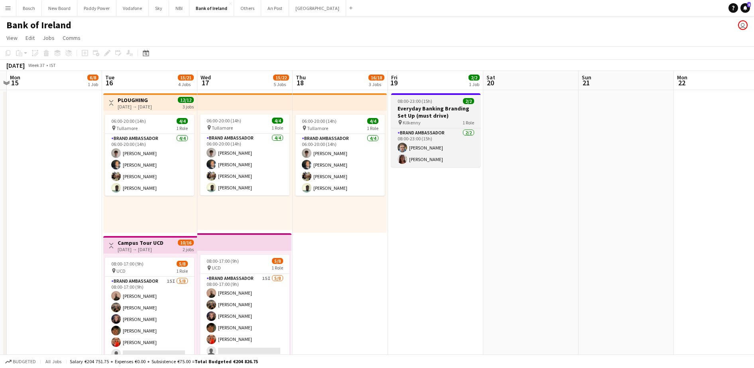
click at [441, 113] on h3 "Everyday Banking Branding Set Up (must drive)" at bounding box center [435, 112] width 89 height 14
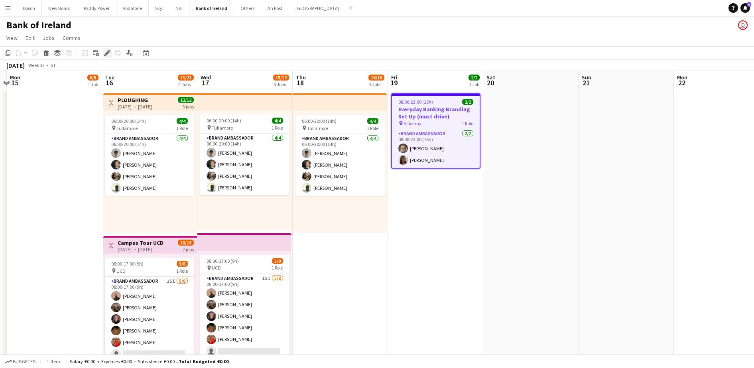
click at [105, 54] on icon at bounding box center [107, 53] width 4 height 4
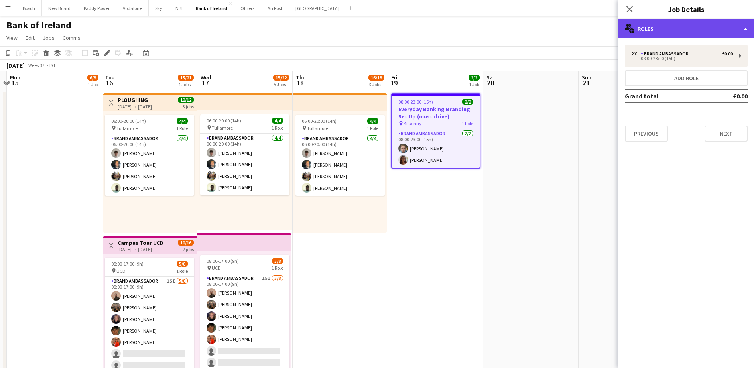
click at [702, 32] on div "multiple-users-add Roles" at bounding box center [687, 28] width 136 height 19
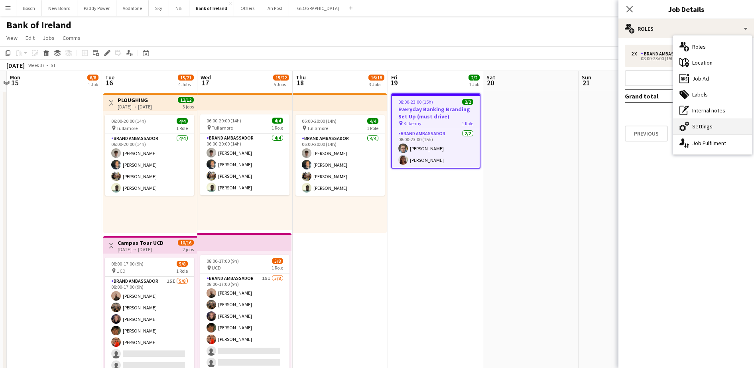
click at [720, 127] on div "cog-double-3 Settings" at bounding box center [712, 126] width 79 height 16
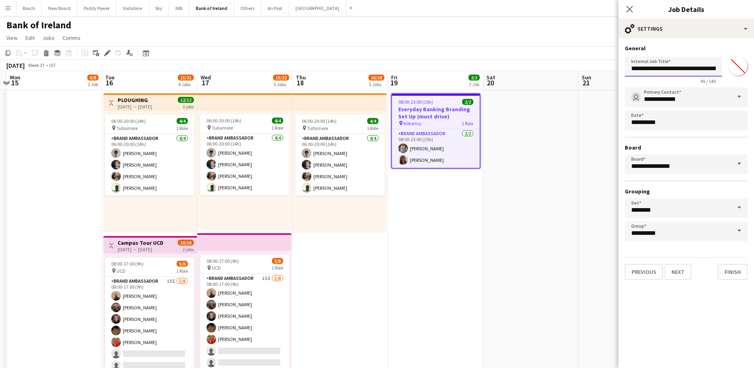
click at [686, 67] on input "**********" at bounding box center [673, 67] width 97 height 20
click at [712, 66] on input "**********" at bounding box center [673, 67] width 97 height 20
type input "**********"
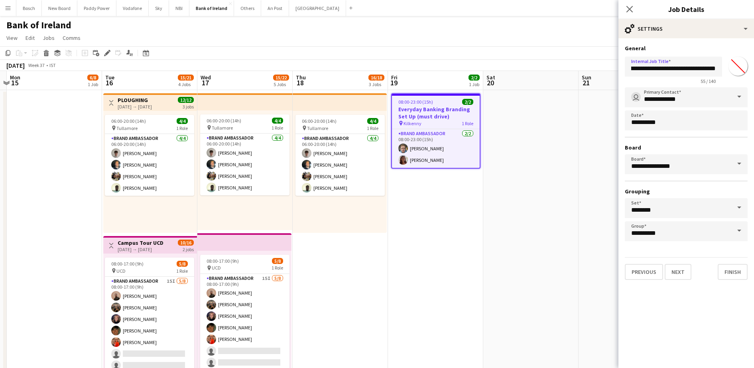
click at [590, 53] on app-toolbar "Copy Paste Paste Ctrl+V Paste with crew Ctrl+Shift+V Paste linked Job [GEOGRAPH…" at bounding box center [377, 53] width 754 height 14
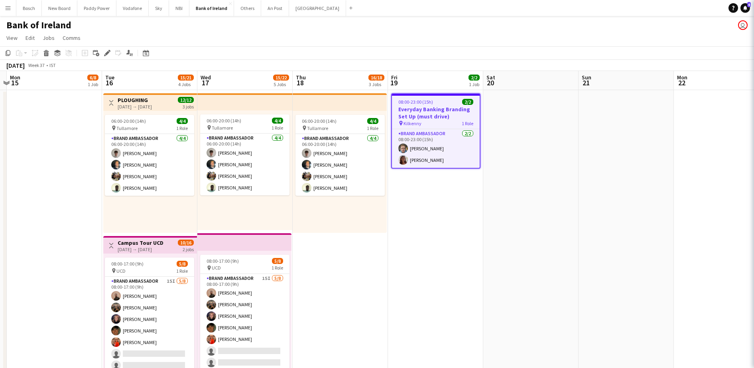
scroll to position [0, 0]
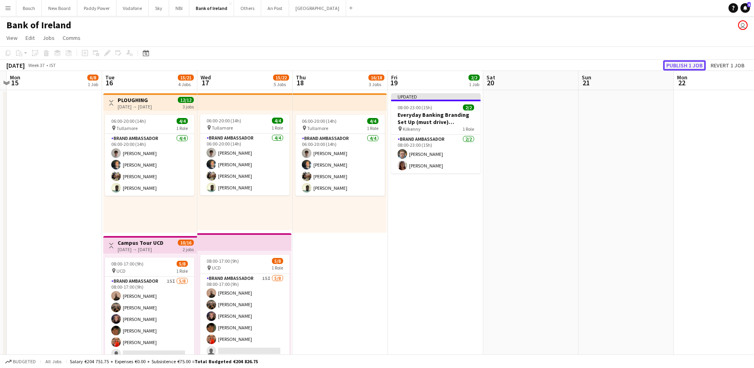
click at [700, 67] on button "Publish 1 job" at bounding box center [684, 65] width 43 height 10
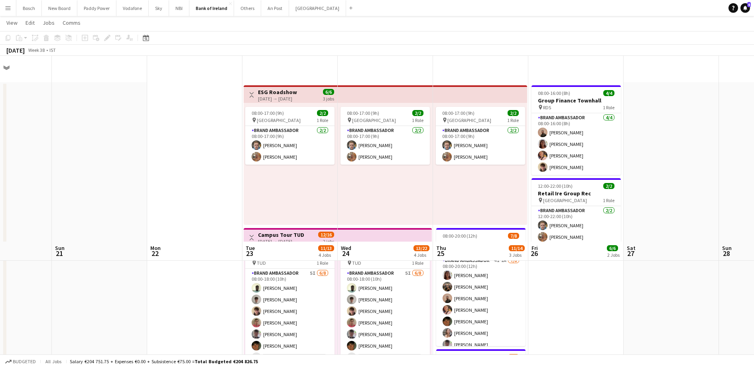
scroll to position [209, 0]
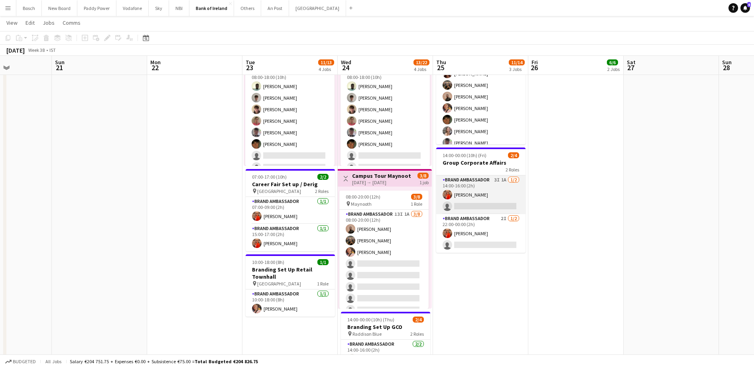
click at [473, 203] on app-card-role "Brand Ambassador 3I 1A [DATE] 14:00-16:00 (2h) [PERSON_NAME] single-neutral-act…" at bounding box center [480, 195] width 89 height 39
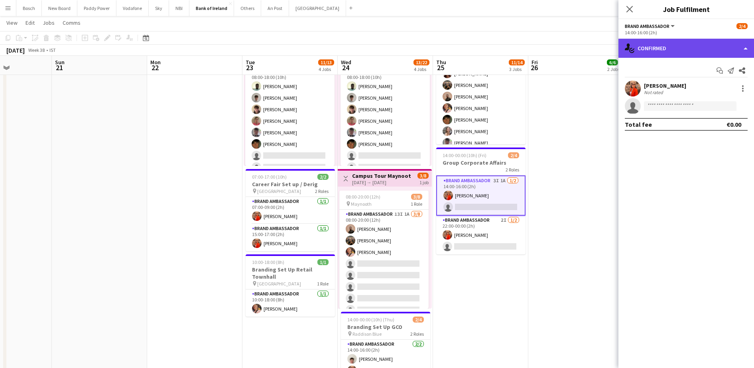
click at [696, 43] on div "single-neutral-actions-check-2 Confirmed" at bounding box center [687, 48] width 136 height 19
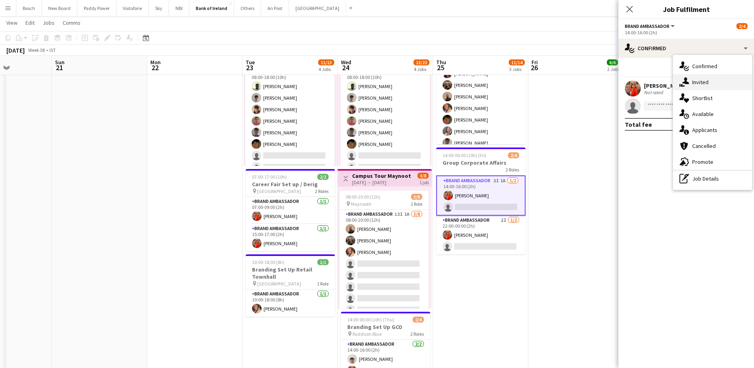
click at [698, 77] on div "single-neutral-actions-share-1 Invited" at bounding box center [712, 82] width 79 height 16
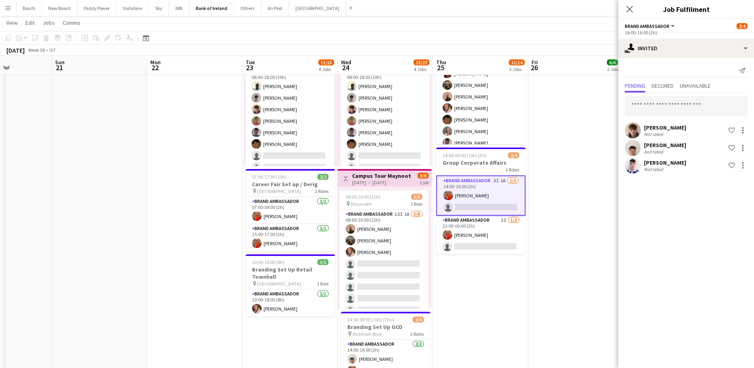
click at [667, 94] on div "[PERSON_NAME] Not rated Shortlist crew [PERSON_NAME] Not rated Shortlist crew […" at bounding box center [687, 134] width 136 height 82
click at [669, 89] on span "Declined" at bounding box center [663, 86] width 22 height 6
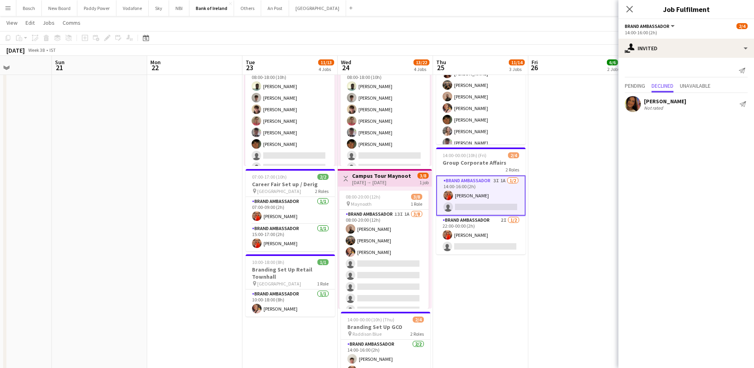
click at [649, 87] on div "Pending Declined Unavailable" at bounding box center [686, 87] width 123 height 12
click at [644, 87] on span "Pending" at bounding box center [635, 86] width 20 height 6
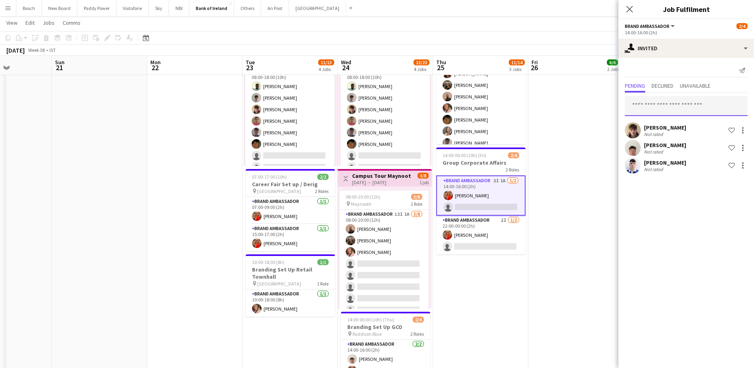
click at [650, 106] on input "text" at bounding box center [686, 106] width 123 height 20
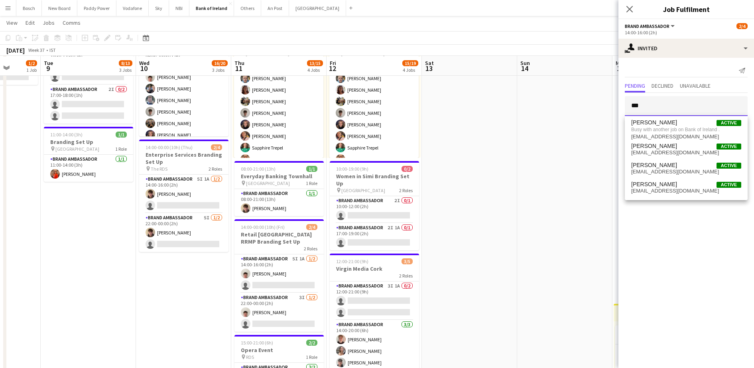
scroll to position [75, 0]
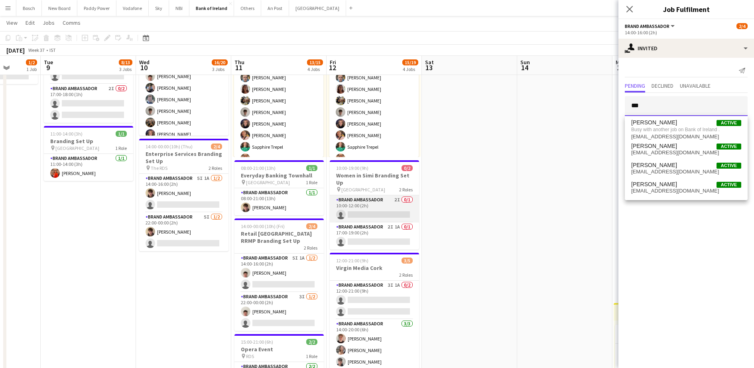
type input "***"
click at [362, 207] on app-card-role "Brand Ambassador 2I 0/1 10:00-12:00 (2h) single-neutral-actions" at bounding box center [374, 208] width 89 height 27
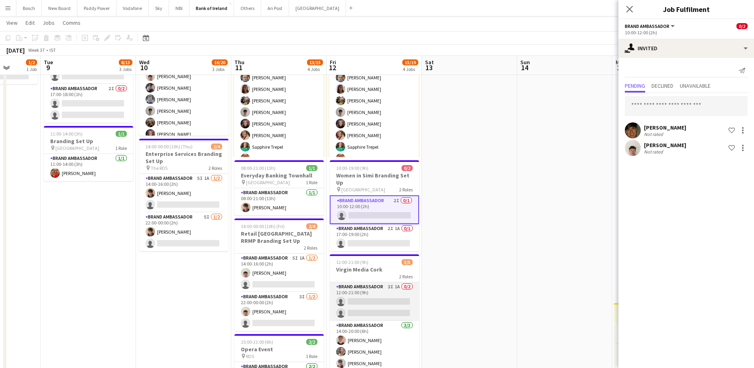
click at [367, 286] on app-card-role "Brand Ambassador 3I 1A 0/2 12:00-21:00 (9h) single-neutral-actions single-neutr…" at bounding box center [374, 301] width 89 height 39
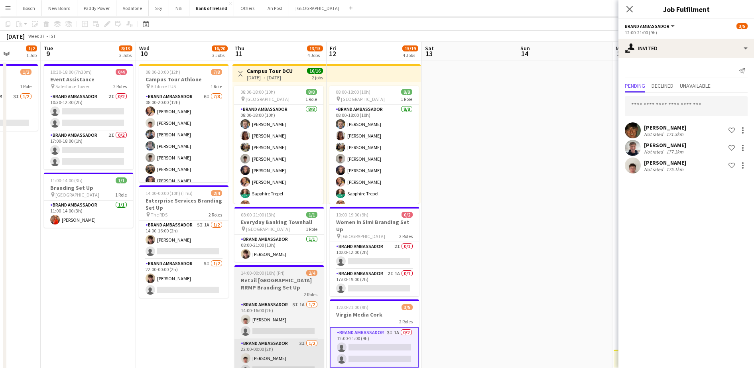
scroll to position [0, 0]
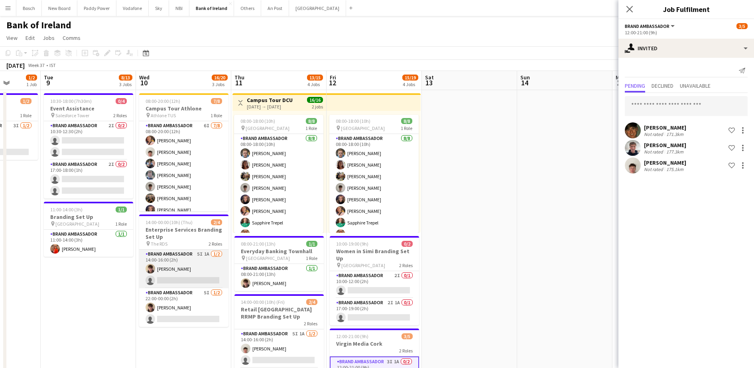
click at [181, 270] on app-card-role "Brand Ambassador 5I 1A [DATE] 14:00-16:00 (2h) [PERSON_NAME] single-neutral-act…" at bounding box center [183, 269] width 89 height 39
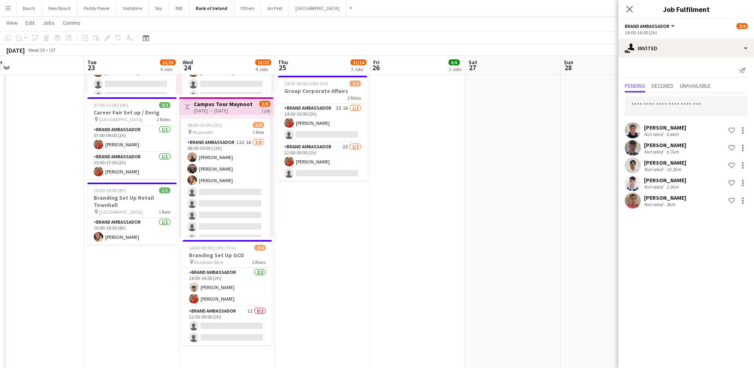
scroll to position [281, 0]
click at [146, 219] on app-card-role "Brand Ambassador [DATE] 10:00-18:00 (8h) [PERSON_NAME]" at bounding box center [131, 230] width 89 height 27
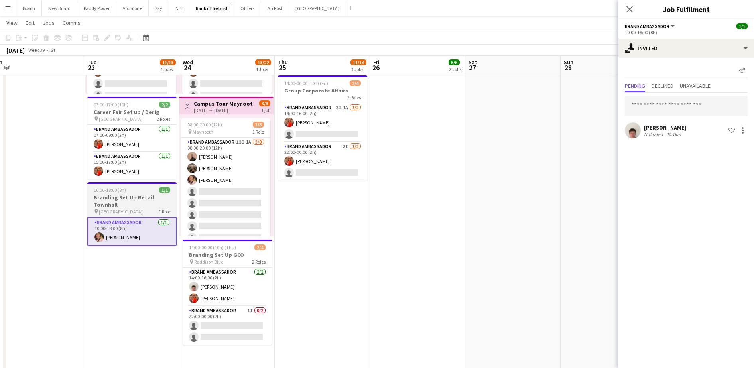
click at [117, 199] on h3 "Branding Set Up Retail Townhall" at bounding box center [131, 201] width 89 height 14
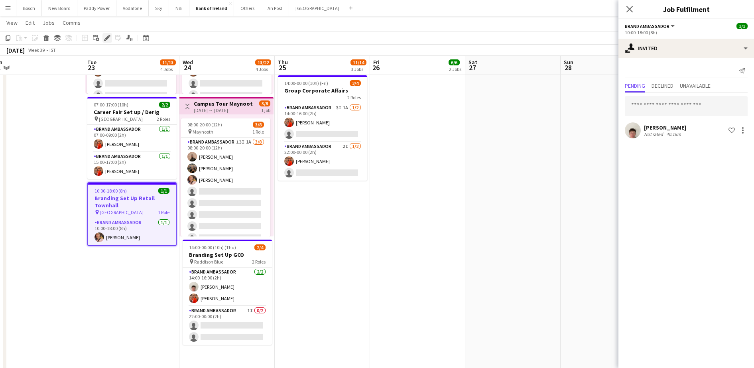
click at [107, 41] on icon "Edit" at bounding box center [107, 38] width 6 height 6
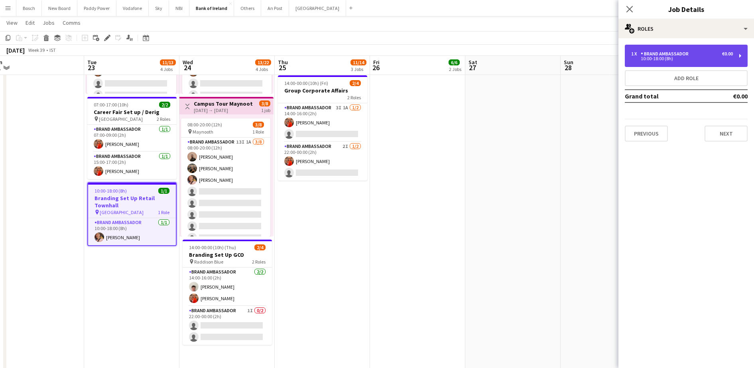
click at [663, 48] on div "1 x Brand Ambassador €0.00 10:00-18:00 (8h)" at bounding box center [686, 56] width 123 height 22
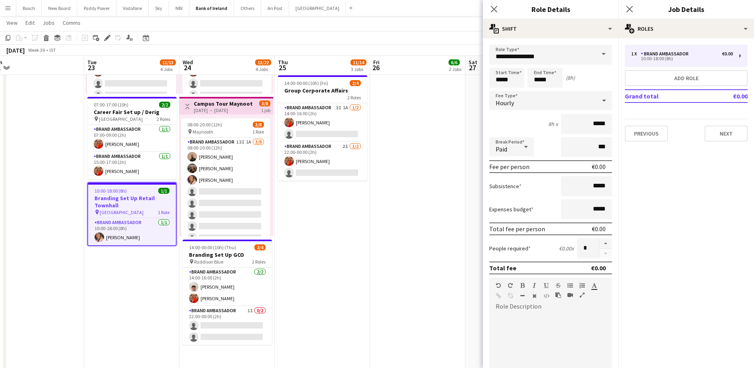
click at [503, 316] on div at bounding box center [550, 361] width 123 height 96
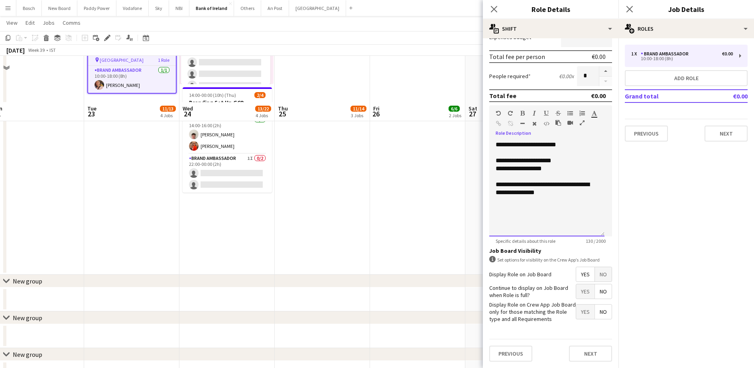
scroll to position [481, 0]
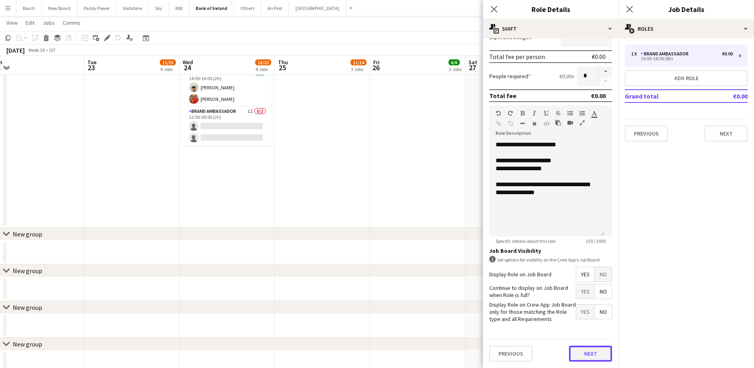
click at [590, 352] on button "Next" at bounding box center [590, 354] width 43 height 16
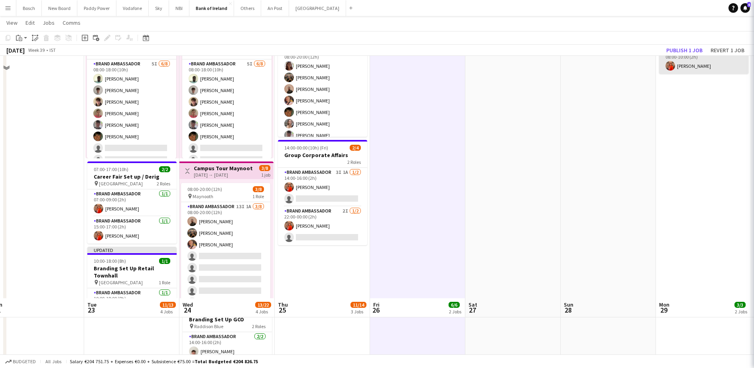
scroll to position [181, 0]
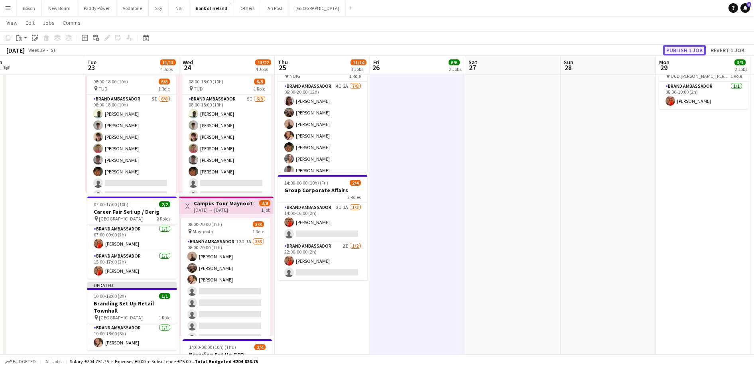
click at [692, 45] on button "Publish 1 job" at bounding box center [684, 50] width 43 height 10
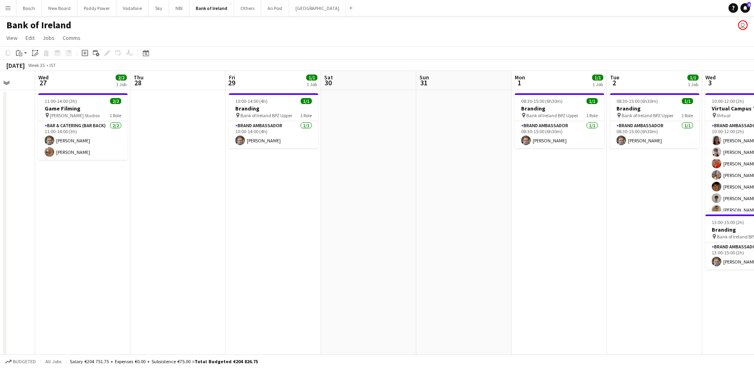
scroll to position [0, 249]
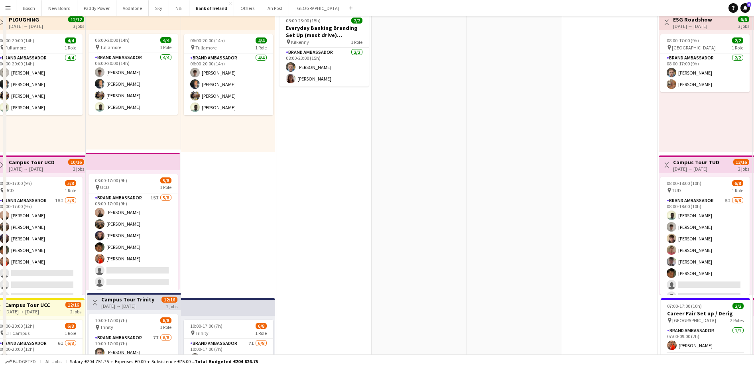
scroll to position [0, 0]
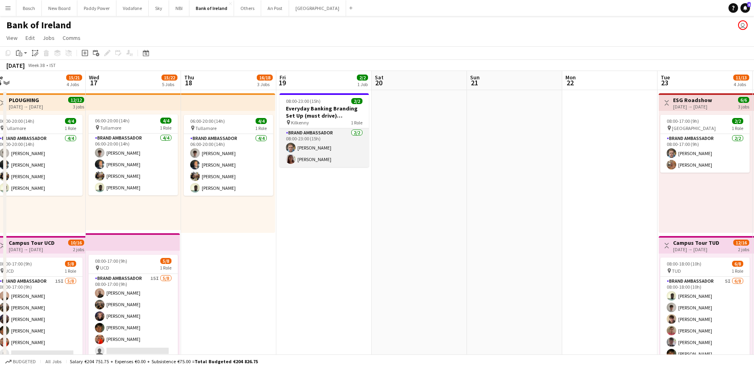
click at [327, 158] on app-card-role "Brand Ambassador [DATE] 08:00-23:00 (15h) [PERSON_NAME] [PERSON_NAME]" at bounding box center [324, 147] width 89 height 39
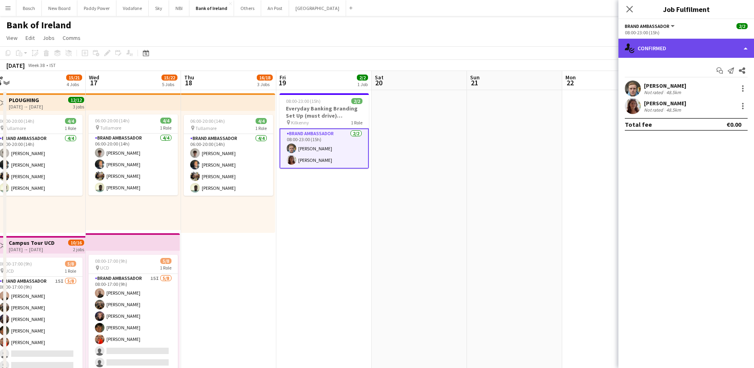
click at [651, 52] on div "single-neutral-actions-check-2 Confirmed" at bounding box center [687, 48] width 136 height 19
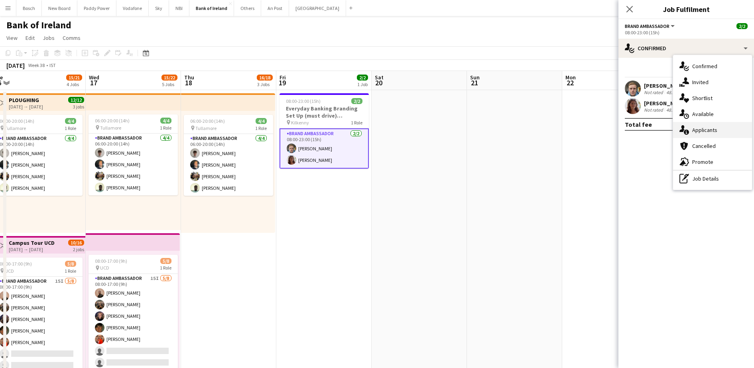
click at [696, 128] on div "single-neutral-actions-information Applicants" at bounding box center [712, 130] width 79 height 16
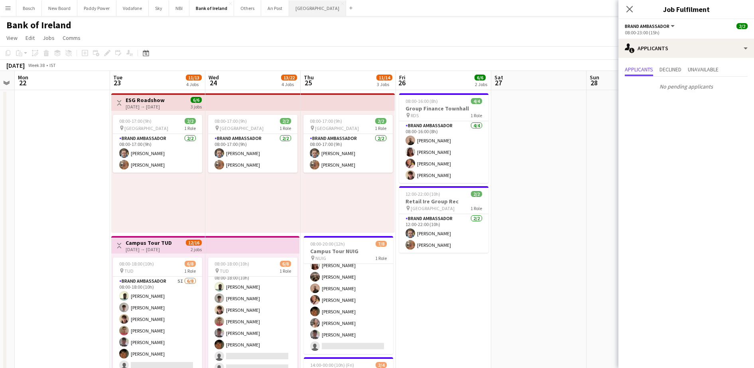
click at [298, 9] on button "[GEOGRAPHIC_DATA] Close" at bounding box center [317, 8] width 57 height 16
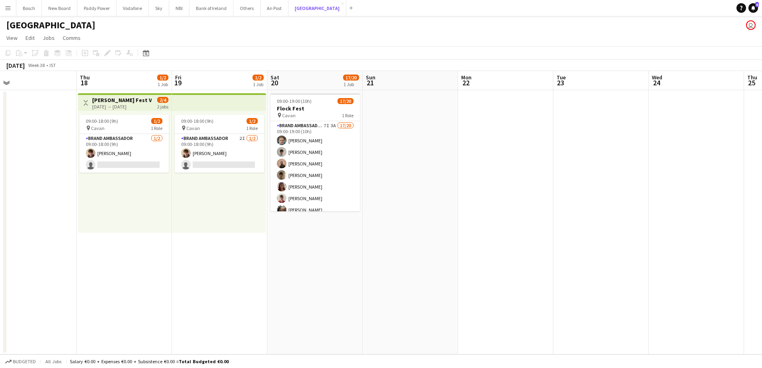
scroll to position [0, 250]
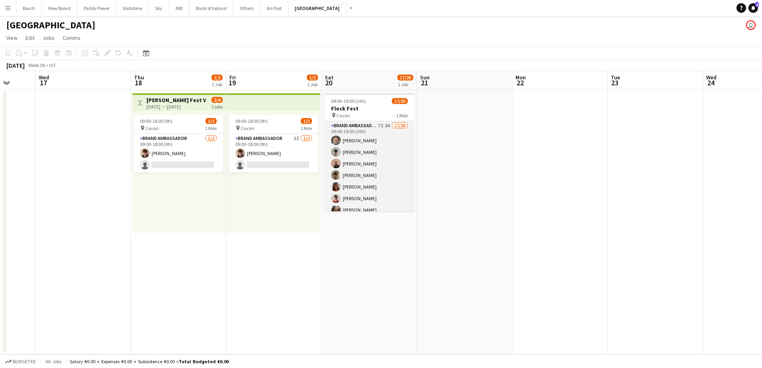
click at [365, 150] on app-card-role "Brand Ambassador 7I 3A 17/20 09:00-19:00 (10h) [PERSON_NAME] [PERSON_NAME] [PER…" at bounding box center [369, 244] width 89 height 247
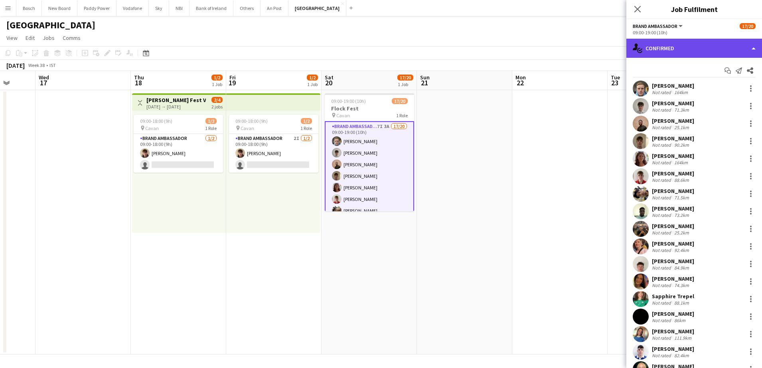
click at [692, 47] on div "single-neutral-actions-check-2 Confirmed" at bounding box center [694, 48] width 136 height 19
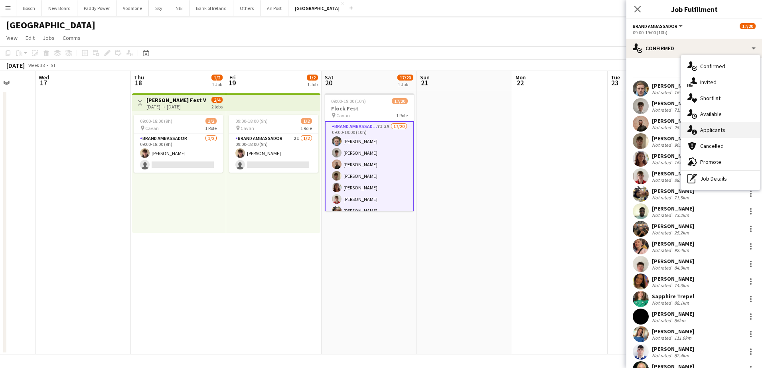
click at [724, 132] on div "single-neutral-actions-information Applicants" at bounding box center [720, 130] width 79 height 16
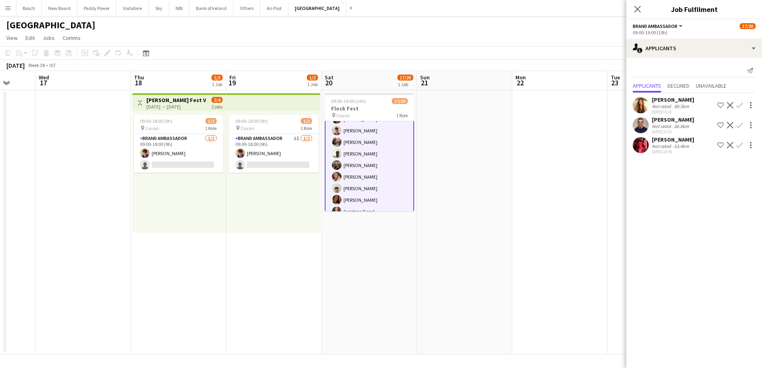
scroll to position [150, 0]
click at [674, 101] on div "[PERSON_NAME]" at bounding box center [673, 99] width 42 height 7
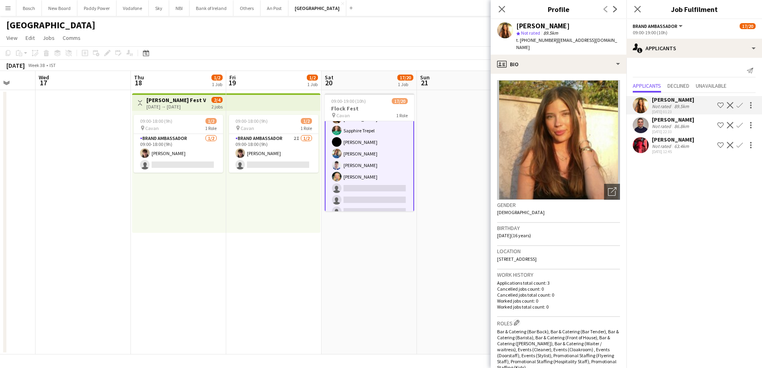
click at [657, 123] on div "Not rated" at bounding box center [662, 126] width 21 height 6
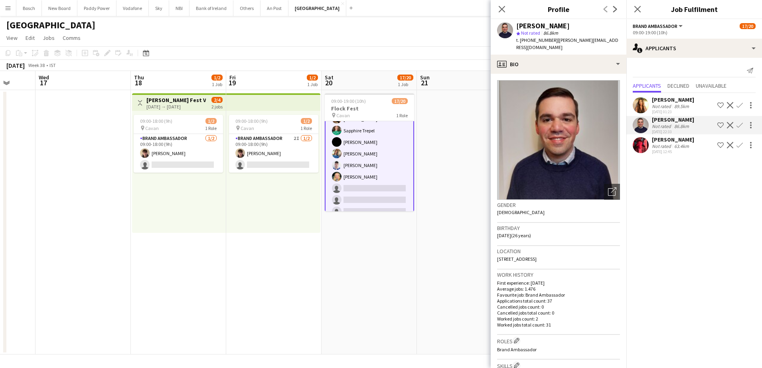
click at [655, 112] on div "[DATE] 01:23" at bounding box center [673, 111] width 42 height 5
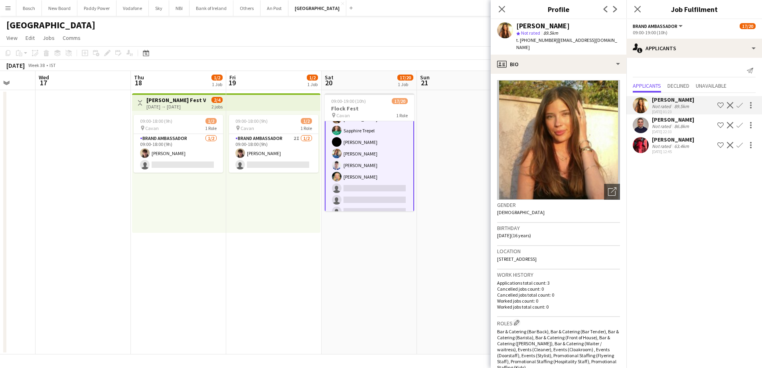
click at [650, 124] on div "[PERSON_NAME] Not rated 86.8km [DATE] 22:33 Shortlist crew Decline Confirm" at bounding box center [694, 125] width 136 height 18
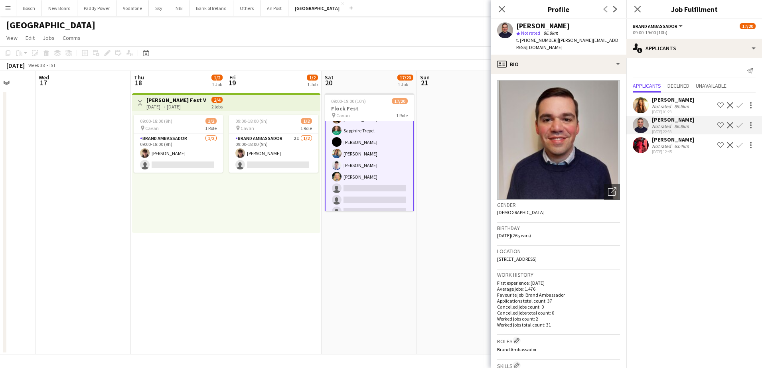
click at [652, 146] on div "Not rated" at bounding box center [662, 146] width 21 height 6
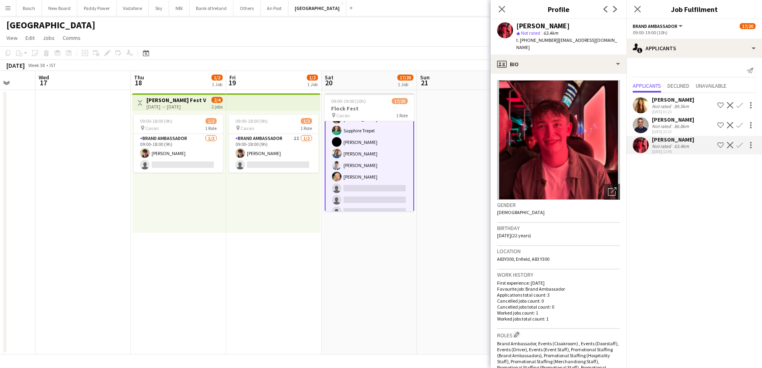
click at [734, 142] on button "Decline" at bounding box center [730, 145] width 10 height 10
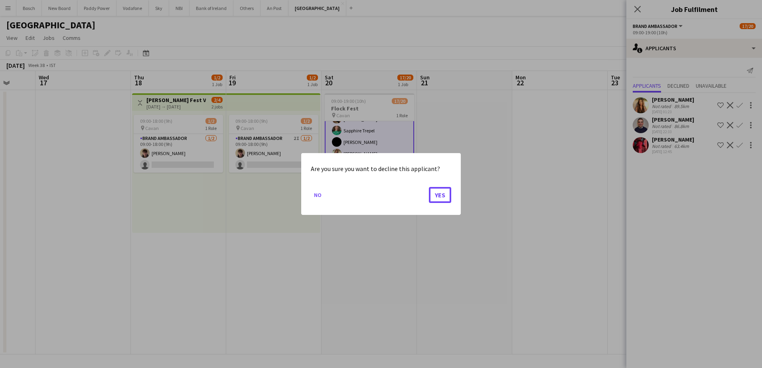
drag, startPoint x: 446, startPoint y: 196, endPoint x: 430, endPoint y: 165, distance: 35.3
click at [443, 195] on button "Yes" at bounding box center [440, 195] width 22 height 16
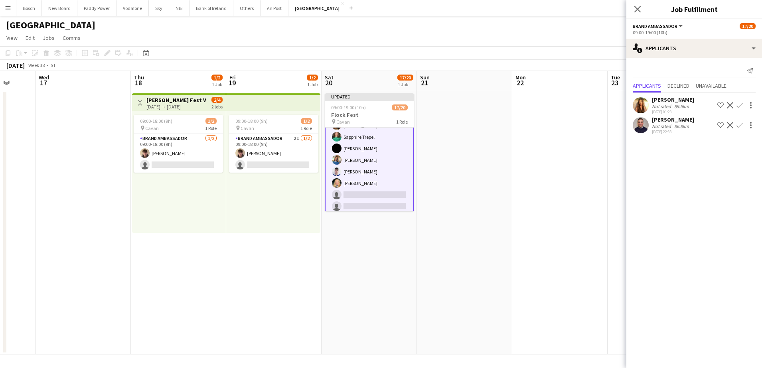
click at [381, 53] on app-toolbar "Copy Paste Paste Ctrl+V Paste with crew Ctrl+Shift+V Paste linked Job [GEOGRAPH…" at bounding box center [381, 53] width 762 height 14
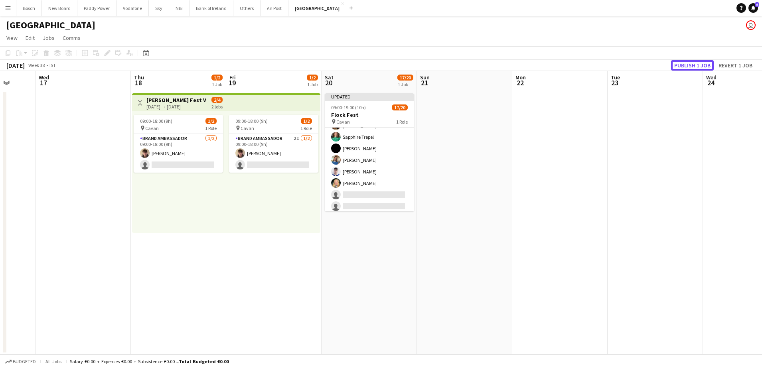
drag, startPoint x: 686, startPoint y: 67, endPoint x: 547, endPoint y: 55, distance: 140.2
click at [686, 67] on button "Publish 1 job" at bounding box center [692, 65] width 43 height 10
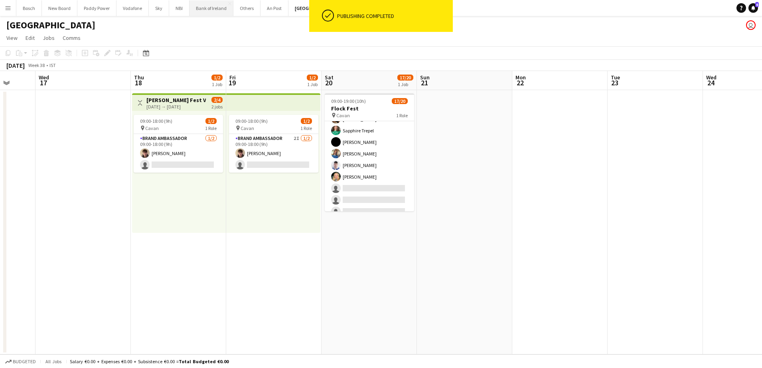
click at [201, 6] on button "Bank of Ireland Close" at bounding box center [211, 8] width 44 height 16
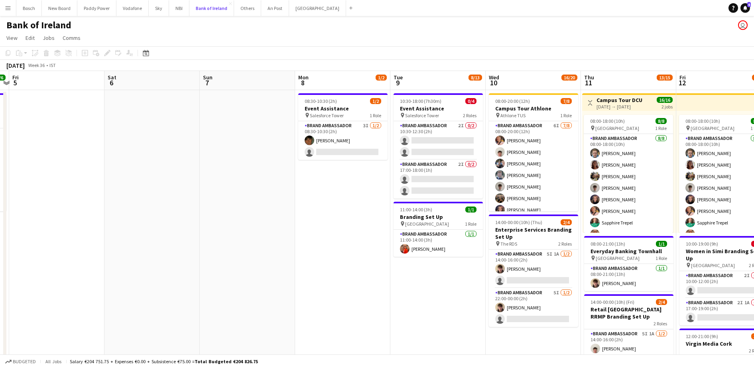
scroll to position [0, 230]
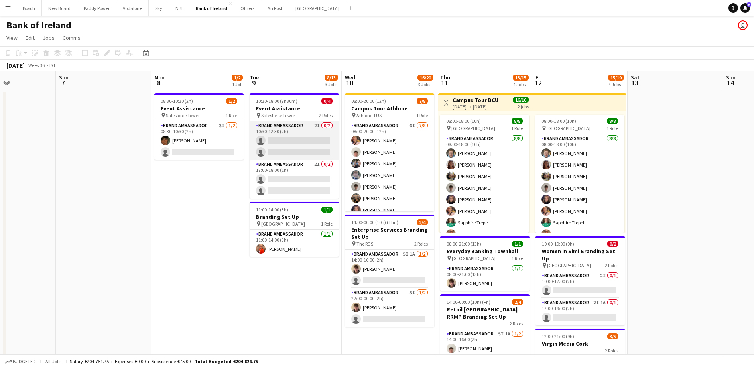
click at [276, 138] on app-card-role "Brand Ambassador 2I 0/2 10:30-12:30 (2h) single-neutral-actions single-neutral-…" at bounding box center [294, 140] width 89 height 39
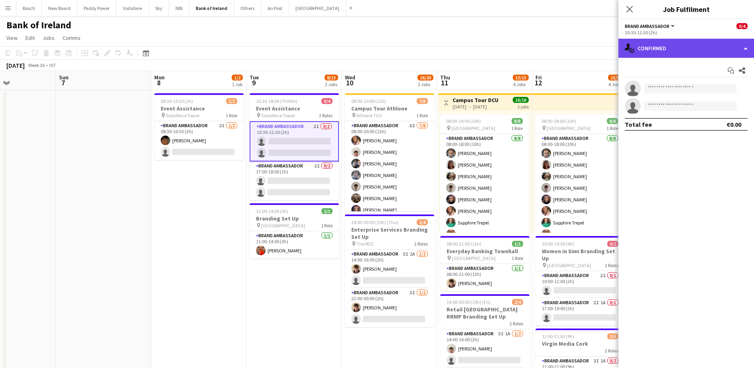
click at [676, 52] on div "single-neutral-actions-check-2 Confirmed" at bounding box center [687, 48] width 136 height 19
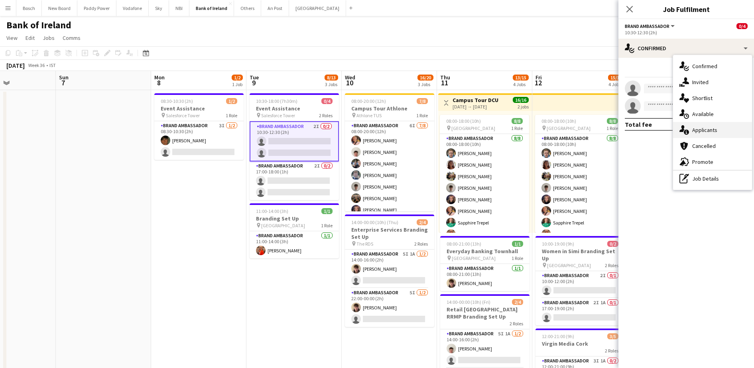
click at [710, 135] on div "single-neutral-actions-information Applicants" at bounding box center [712, 130] width 79 height 16
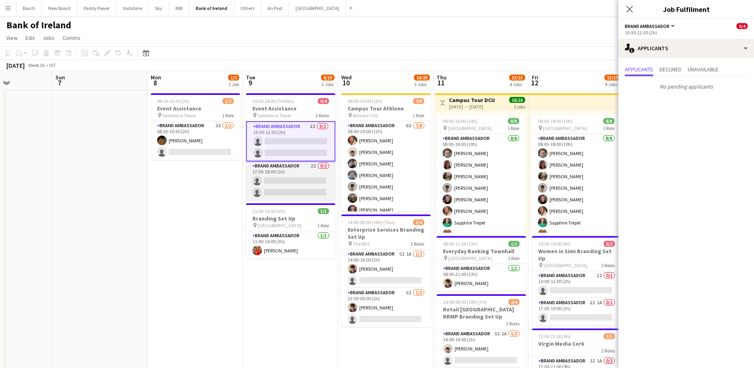
click at [277, 184] on app-card-role "Brand Ambassador 2I 0/2 17:00-18:00 (1h) single-neutral-actions single-neutral-…" at bounding box center [290, 181] width 89 height 39
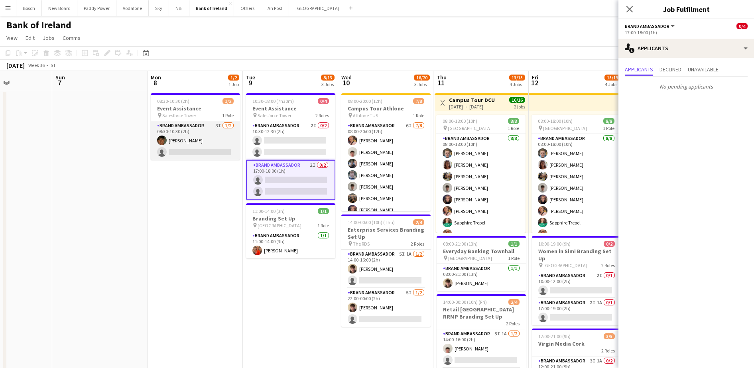
click at [204, 146] on app-card-role "Brand Ambassador 3I [DATE] 08:30-10:30 (2h) [PERSON_NAME] single-neutral-actions" at bounding box center [195, 140] width 89 height 39
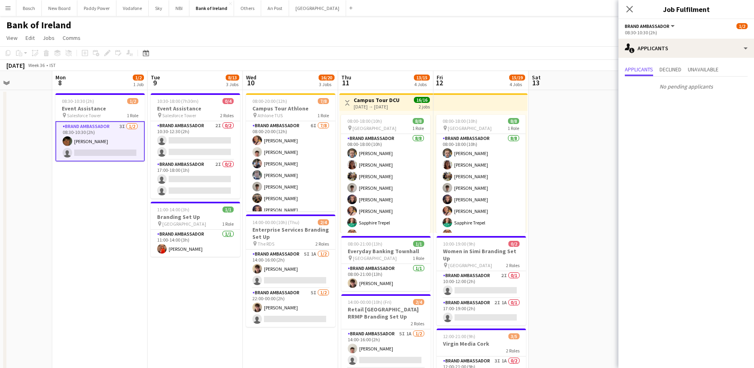
scroll to position [0, 256]
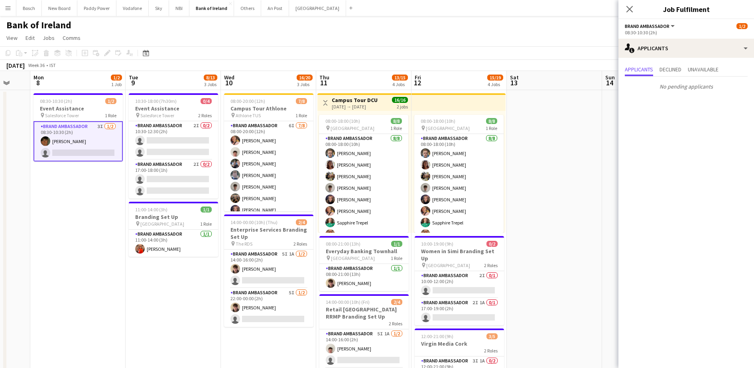
drag, startPoint x: 243, startPoint y: 310, endPoint x: 126, endPoint y: 291, distance: 118.9
click at [161, 139] on app-card-role "Brand Ambassador 2I 0/2 10:30-12:30 (2h) single-neutral-actions single-neutral-…" at bounding box center [173, 140] width 89 height 39
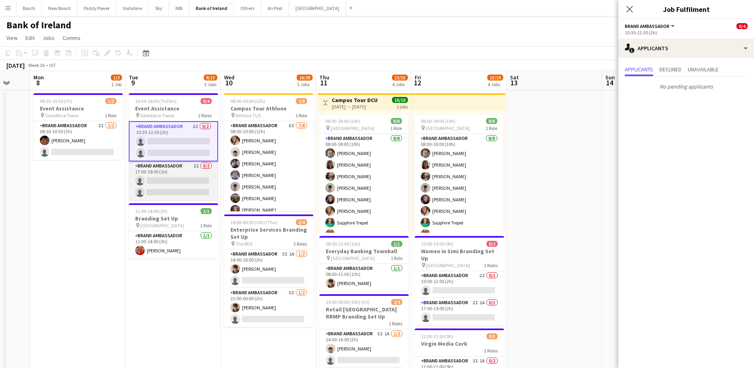
click at [160, 170] on app-card-role "Brand Ambassador 2I 0/2 17:00-18:00 (1h) single-neutral-actions single-neutral-…" at bounding box center [173, 181] width 89 height 39
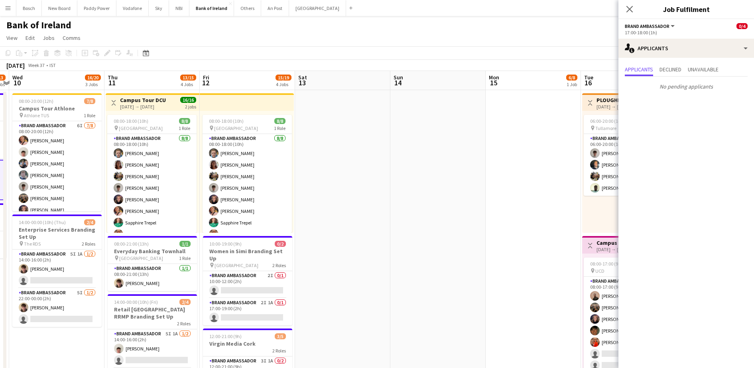
drag, startPoint x: 538, startPoint y: 247, endPoint x: 299, endPoint y: 239, distance: 239.8
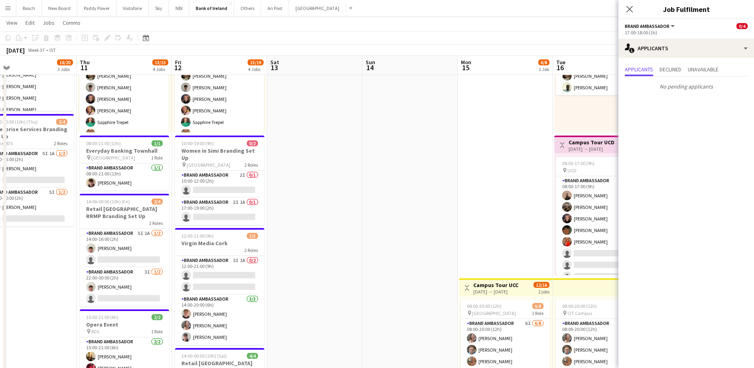
scroll to position [0, 279]
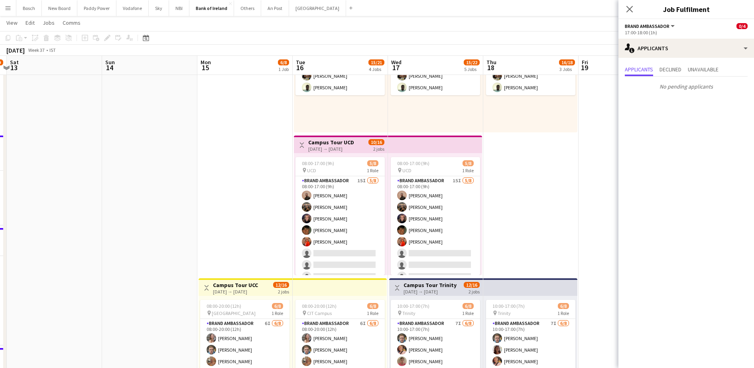
drag, startPoint x: 343, startPoint y: 223, endPoint x: 83, endPoint y: 193, distance: 262.2
drag, startPoint x: 536, startPoint y: 190, endPoint x: 424, endPoint y: 183, distance: 111.9
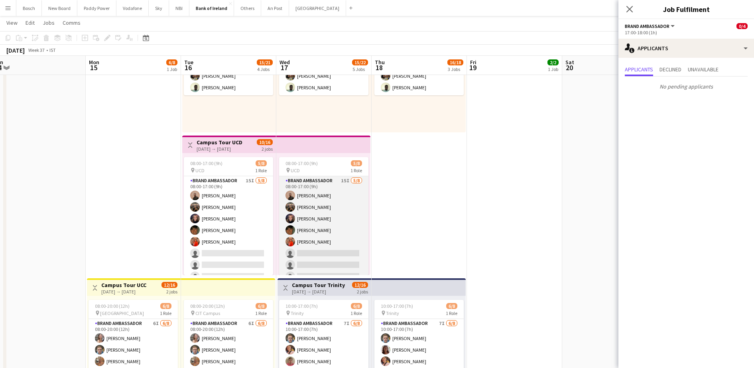
click at [291, 203] on app-user-avatar at bounding box center [291, 207] width 10 height 10
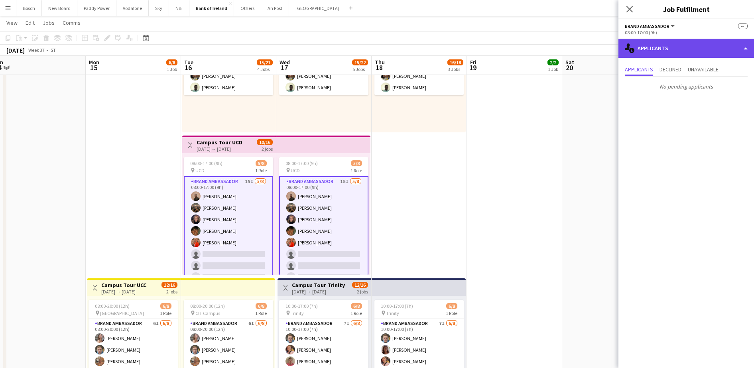
click at [661, 45] on div "single-neutral-actions-information Applicants" at bounding box center [687, 48] width 136 height 19
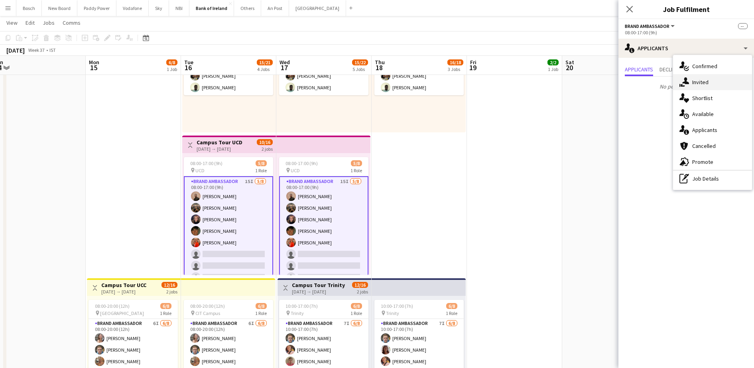
click at [712, 83] on div "single-neutral-actions-share-1 Invited" at bounding box center [712, 82] width 79 height 16
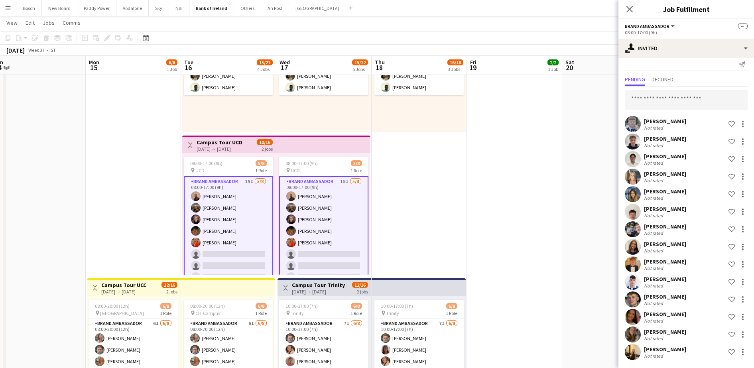
scroll to position [0, 0]
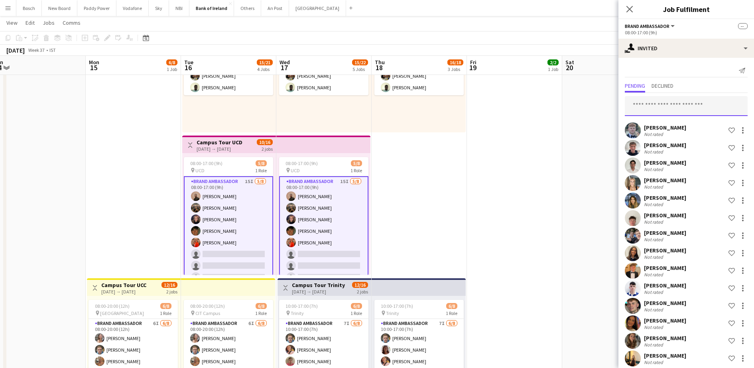
click at [671, 108] on input "text" at bounding box center [686, 106] width 123 height 20
type input "***"
click at [684, 131] on span "[EMAIL_ADDRESS][DOMAIN_NAME]" at bounding box center [682, 132] width 103 height 6
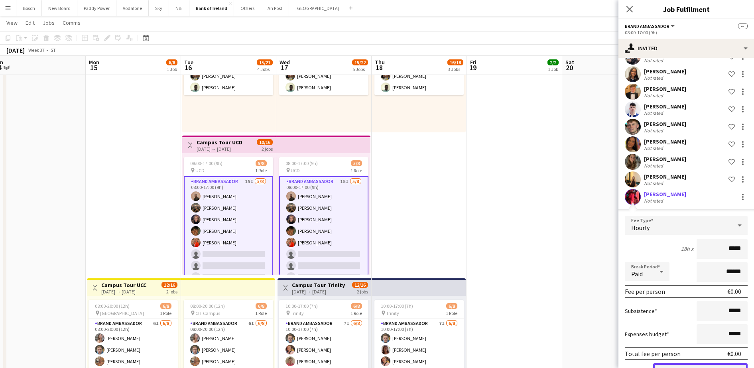
click at [711, 366] on button "Confirm" at bounding box center [700, 371] width 95 height 16
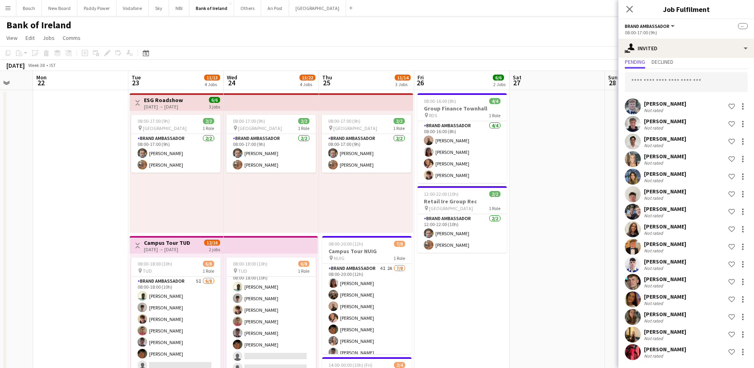
scroll to position [150, 0]
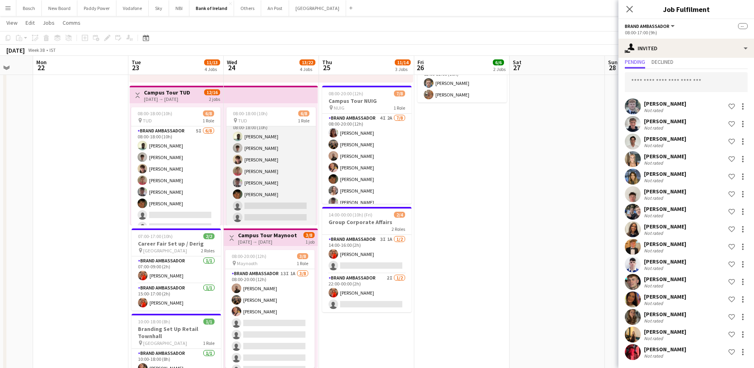
click at [254, 183] on app-card-role "Brand Ambassador 5I [DATE] 08:00-18:00 (10h) [PERSON_NAME] [PERSON_NAME] [PERSO…" at bounding box center [271, 171] width 89 height 108
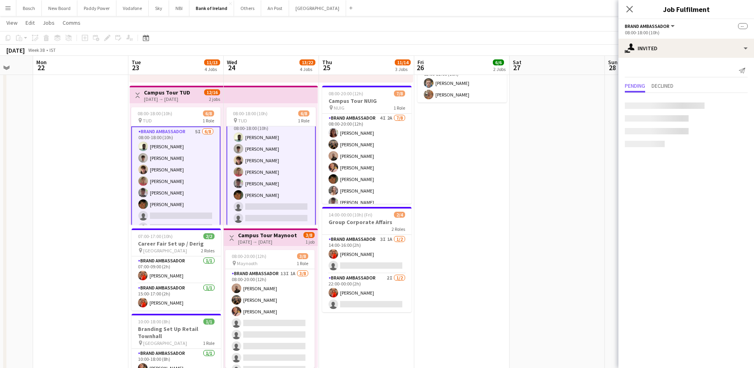
scroll to position [10, 0]
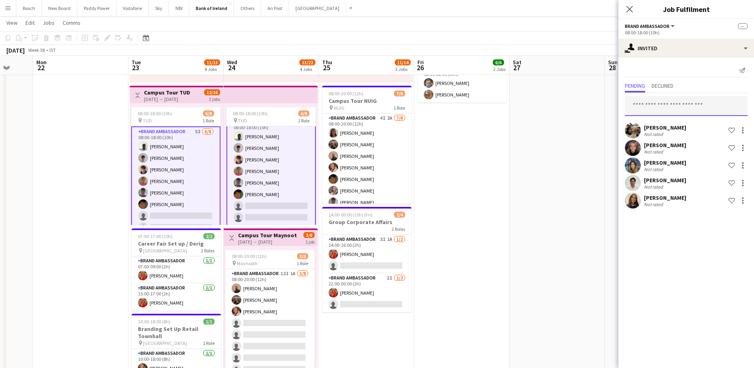
click at [682, 101] on input "text" at bounding box center [686, 106] width 123 height 20
type input "****"
click at [667, 129] on span "[EMAIL_ADDRESS][DOMAIN_NAME]" at bounding box center [686, 132] width 110 height 6
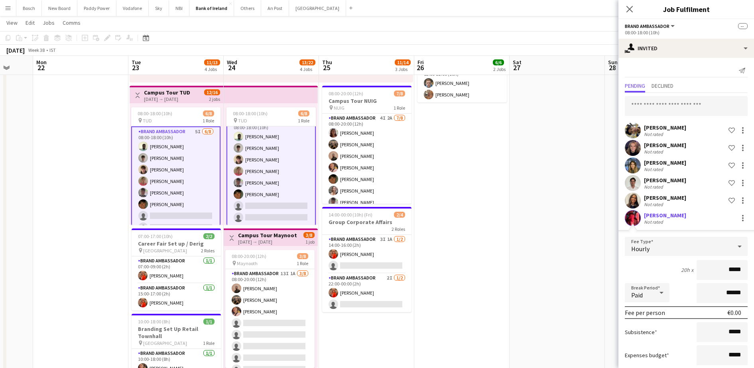
scroll to position [47, 0]
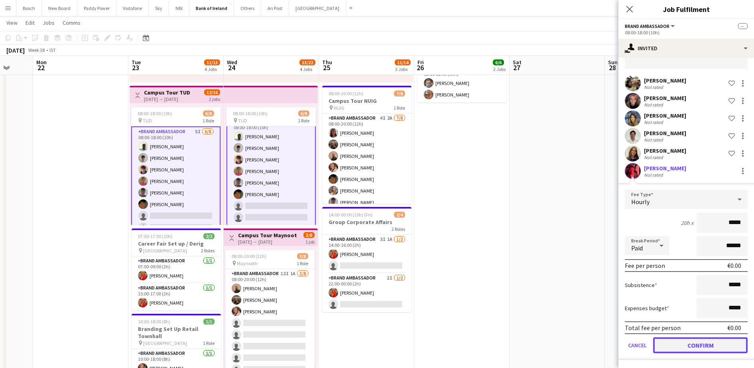
click at [682, 339] on button "Confirm" at bounding box center [700, 345] width 95 height 16
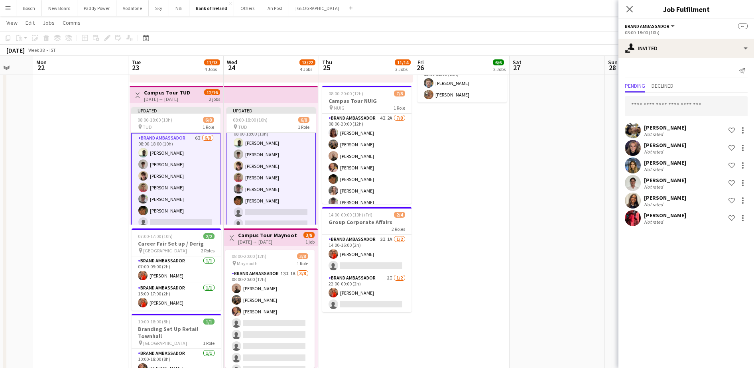
scroll to position [0, 0]
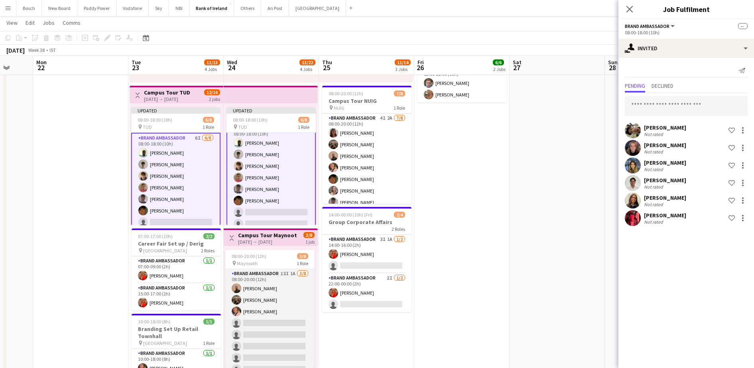
click at [247, 302] on app-card-role "Brand Ambassador 13I 1A [DATE] 08:00-20:00 (12h) [PERSON_NAME] [PERSON_NAME] [P…" at bounding box center [269, 323] width 89 height 108
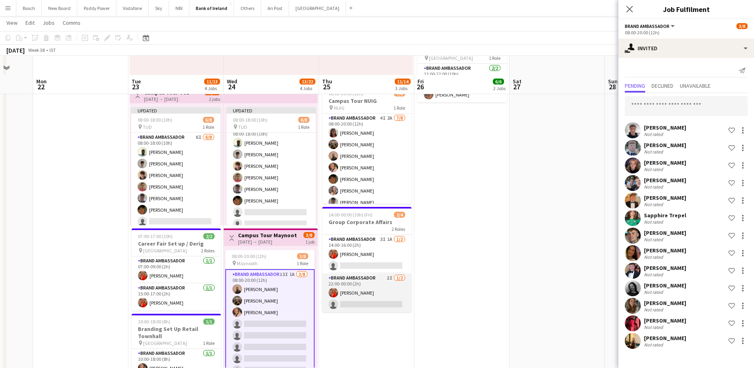
scroll to position [199, 0]
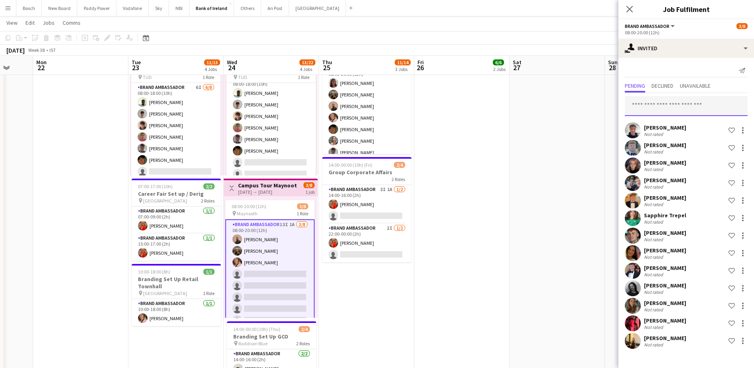
click at [686, 107] on input "text" at bounding box center [686, 106] width 123 height 20
type input "****"
click at [558, 35] on app-toolbar "Copy Paste Paste Ctrl+V Paste with crew Ctrl+Shift+V Paste linked Job [GEOGRAPH…" at bounding box center [377, 38] width 754 height 14
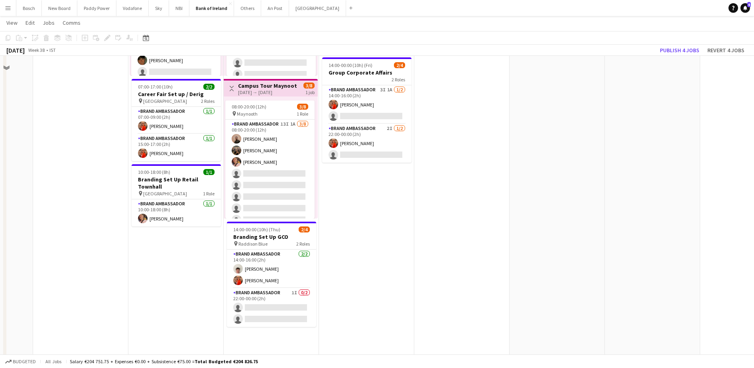
scroll to position [0, 0]
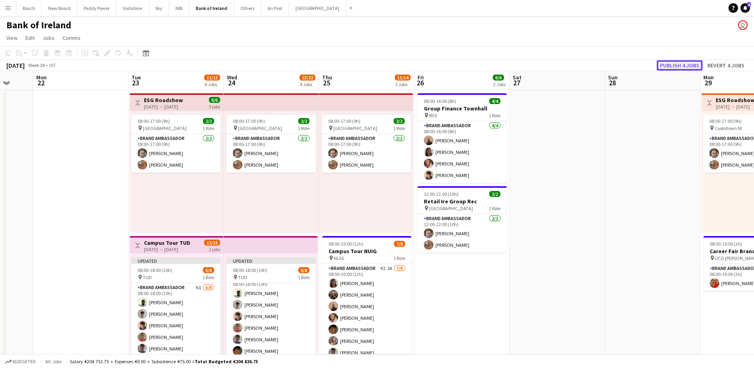
click at [674, 62] on button "Publish 4 jobs" at bounding box center [680, 65] width 46 height 10
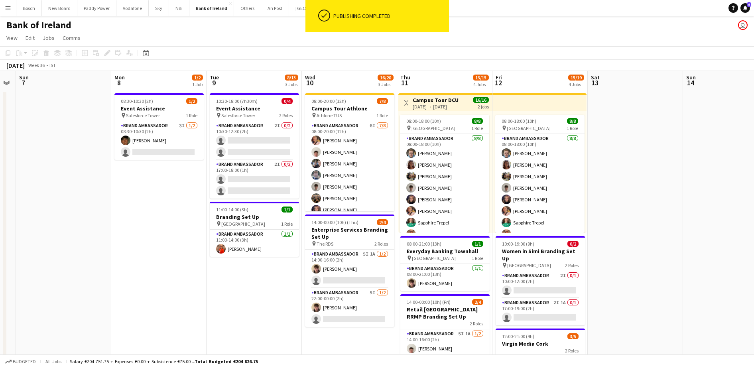
scroll to position [0, 183]
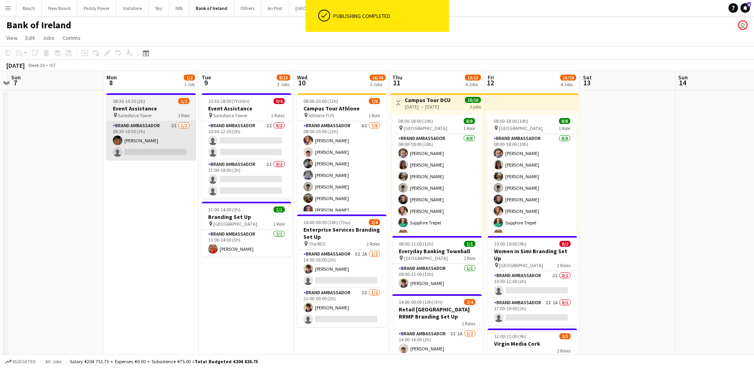
click at [172, 136] on app-card-role "Brand Ambassador 3I [DATE] 08:30-10:30 (2h) [PERSON_NAME] single-neutral-actions" at bounding box center [150, 140] width 89 height 39
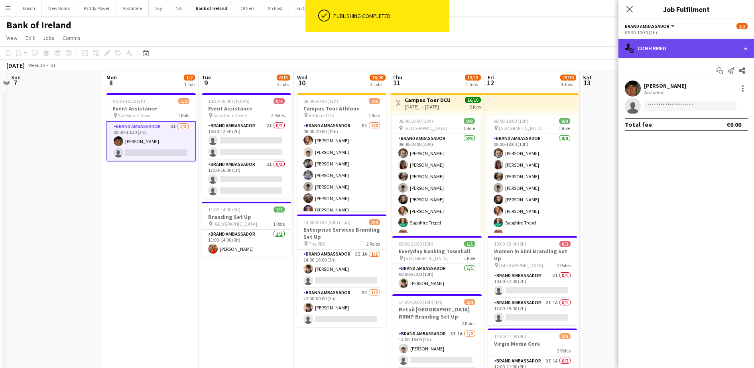
drag, startPoint x: 672, startPoint y: 41, endPoint x: 678, endPoint y: 48, distance: 9.6
click at [673, 42] on div "single-neutral-actions-check-2 Confirmed" at bounding box center [687, 48] width 136 height 19
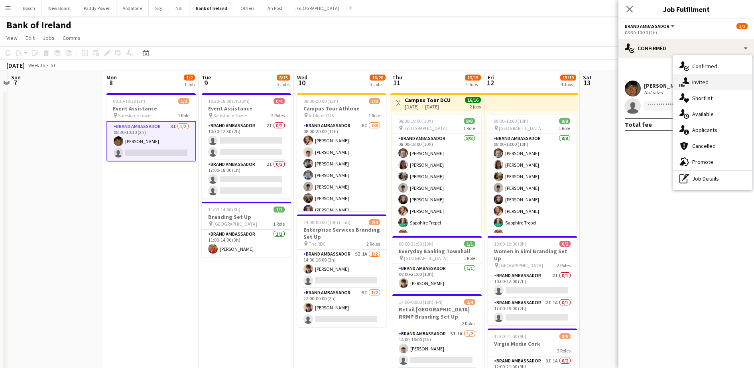
click at [712, 77] on div "single-neutral-actions-share-1 Invited" at bounding box center [712, 82] width 79 height 16
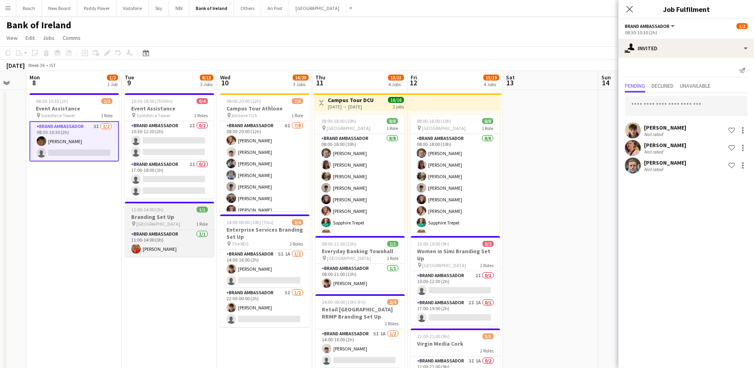
scroll to position [0, 259]
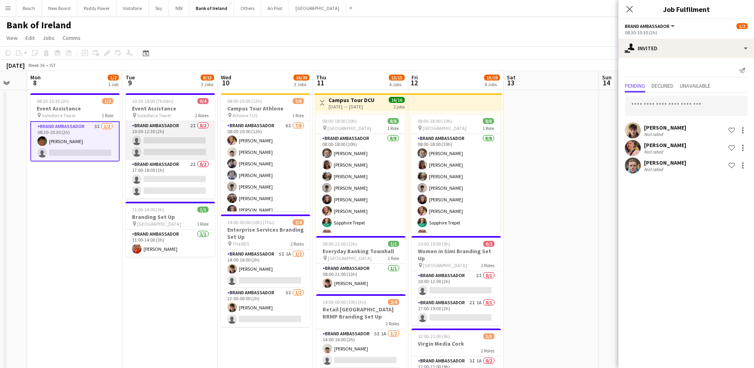
click at [165, 132] on app-card-role "Brand Ambassador 2I 0/2 10:30-12:30 (2h) single-neutral-actions single-neutral-…" at bounding box center [170, 140] width 89 height 39
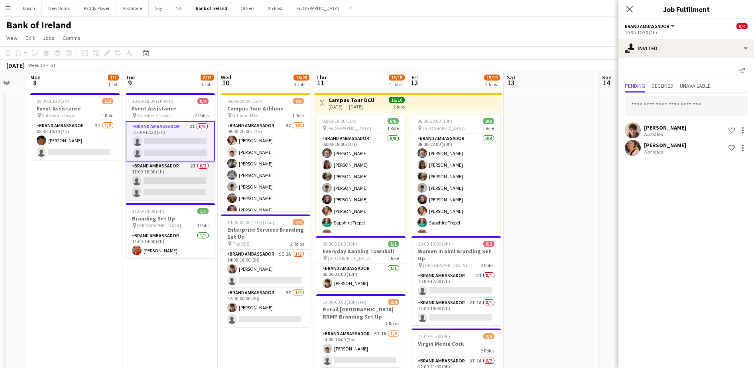
click at [164, 172] on app-card-role "Brand Ambassador 2I 0/2 17:00-18:00 (1h) single-neutral-actions single-neutral-…" at bounding box center [170, 181] width 89 height 39
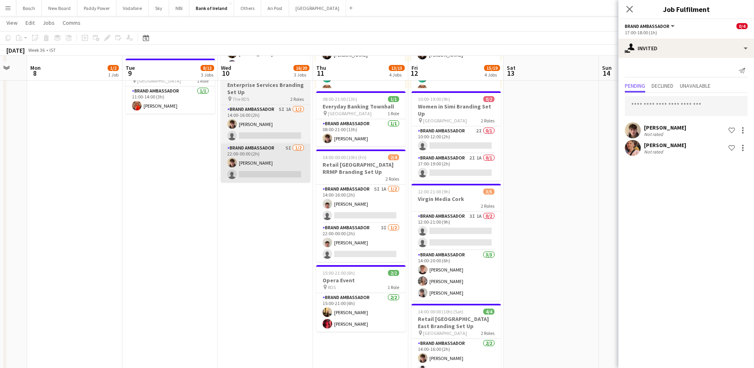
scroll to position [150, 0]
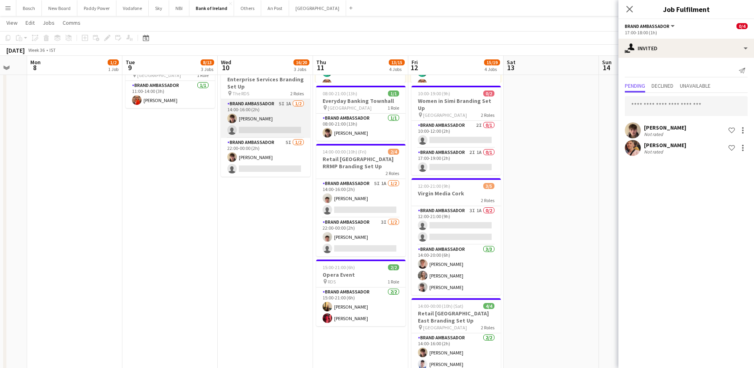
click at [252, 130] on app-card-role "Brand Ambassador 5I 1A [DATE] 14:00-16:00 (2h) [PERSON_NAME] single-neutral-act…" at bounding box center [265, 118] width 89 height 39
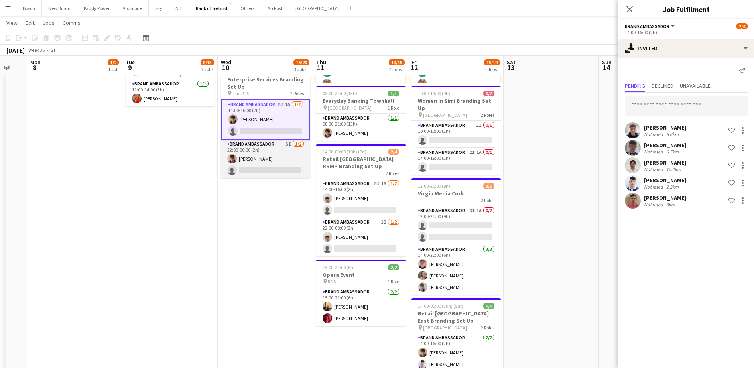
click at [258, 164] on app-card-role "Brand Ambassador 5I [DATE] 22:00-00:00 (2h) [PERSON_NAME] single-neutral-actions" at bounding box center [265, 159] width 89 height 39
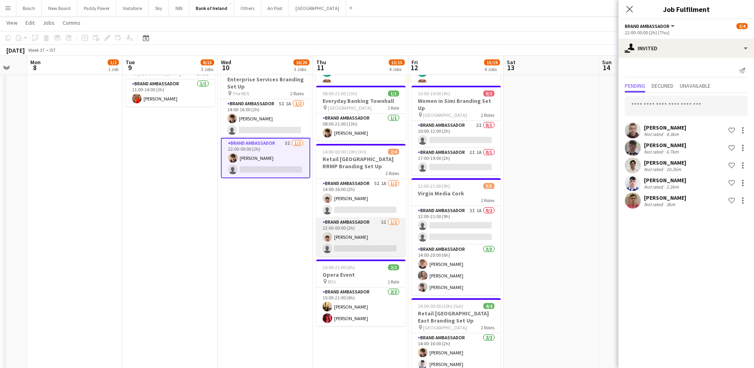
scroll to position [0, 231]
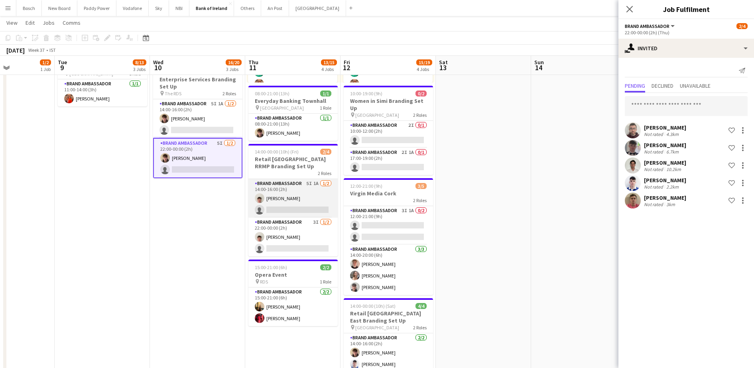
click at [300, 193] on app-card-role "Brand Ambassador 5I 1A [DATE] 14:00-16:00 (2h) [PERSON_NAME] single-neutral-act…" at bounding box center [292, 198] width 89 height 39
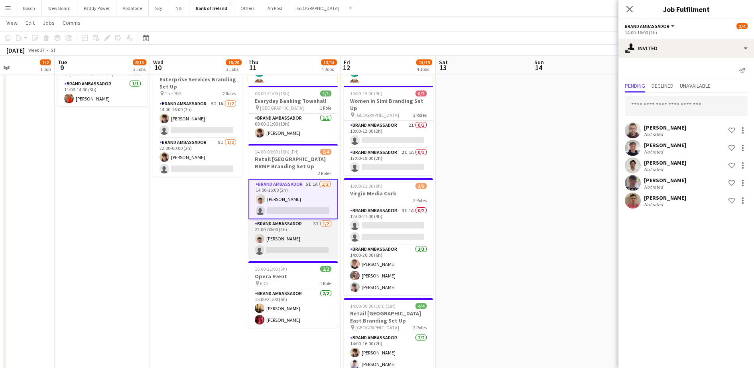
click at [292, 228] on app-card-role "Brand Ambassador 3I [DATE] 22:00-00:00 (2h) [PERSON_NAME] single-neutral-actions" at bounding box center [292, 238] width 89 height 39
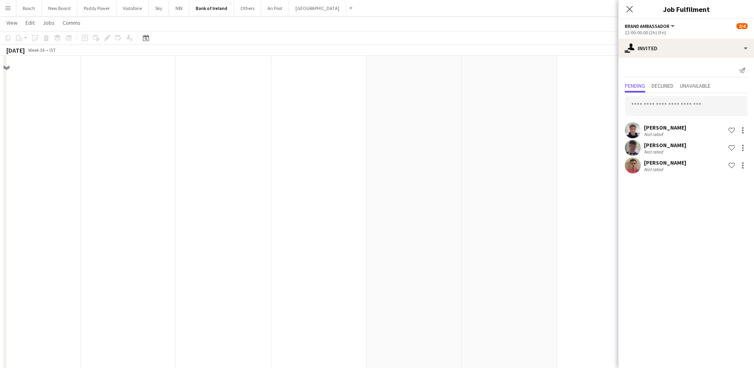
scroll to position [0, 205]
